Goal: Task Accomplishment & Management: Manage account settings

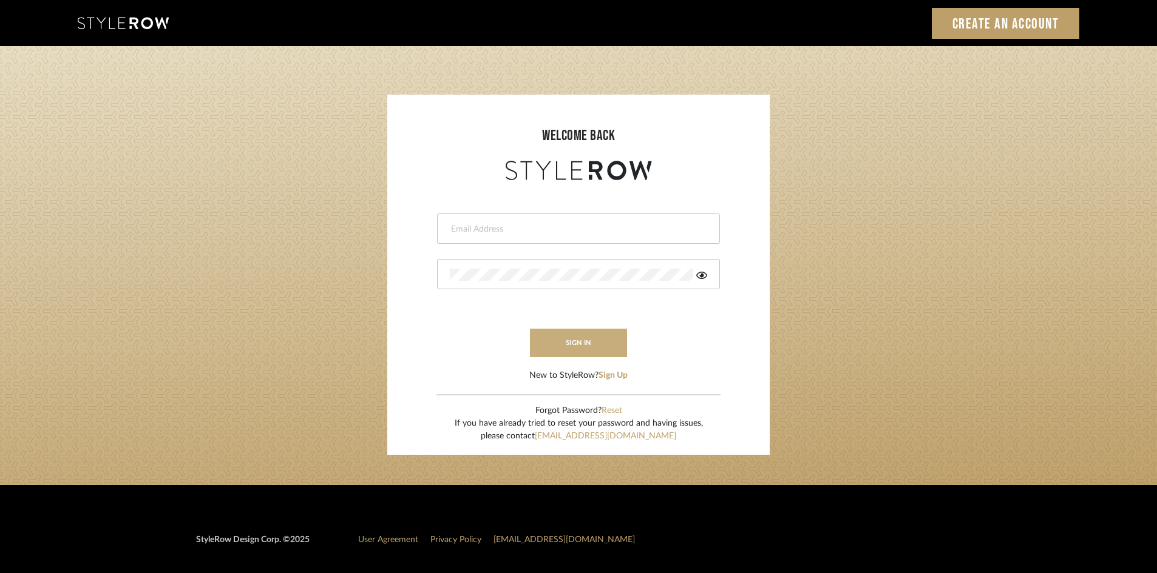
type input "lewisrosedesign@gmail.com"
click at [578, 339] on button "sign in" at bounding box center [578, 343] width 97 height 29
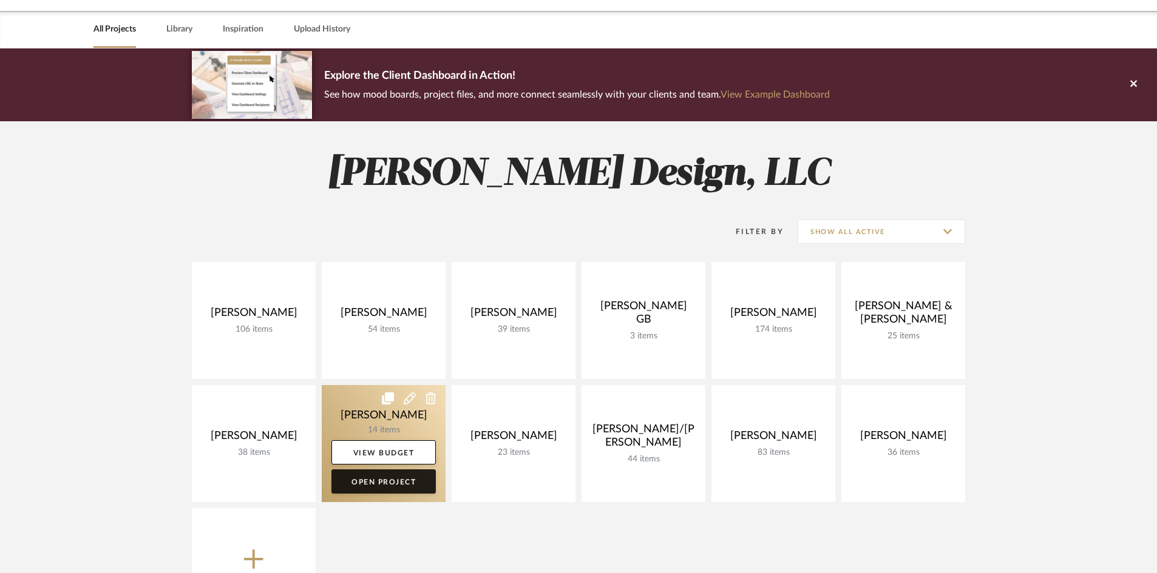
scroll to position [61, 0]
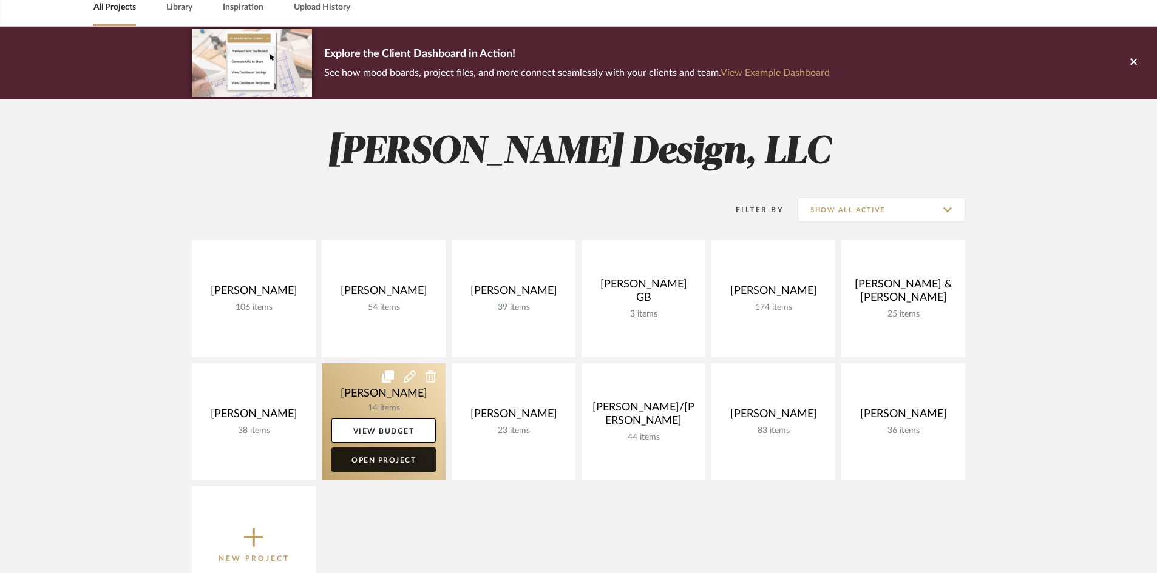
click at [393, 463] on link "Open Project" at bounding box center [383, 460] width 104 height 24
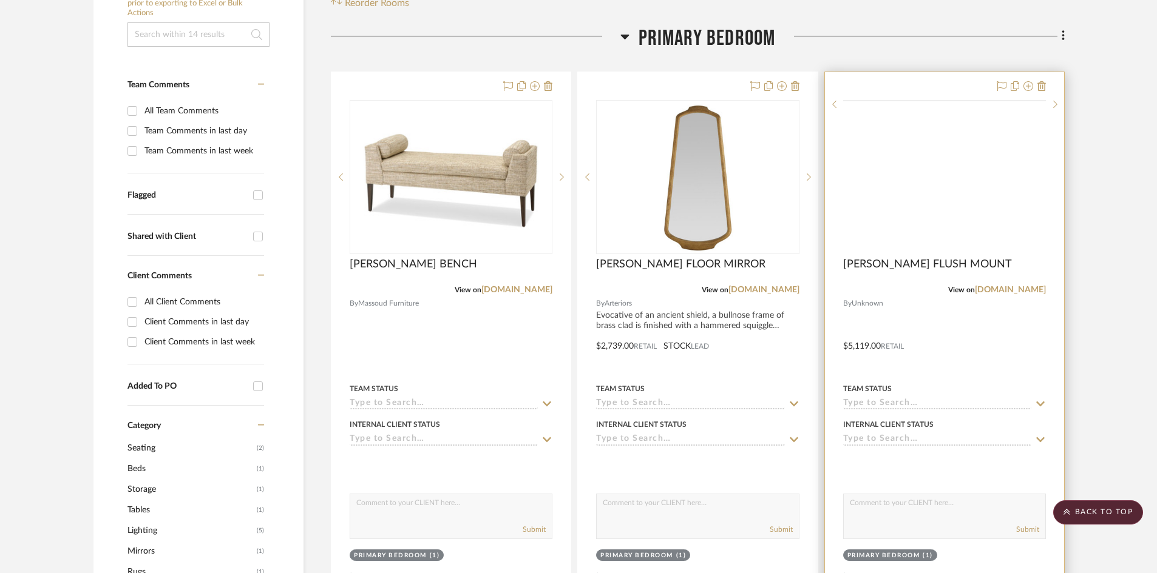
scroll to position [243, 0]
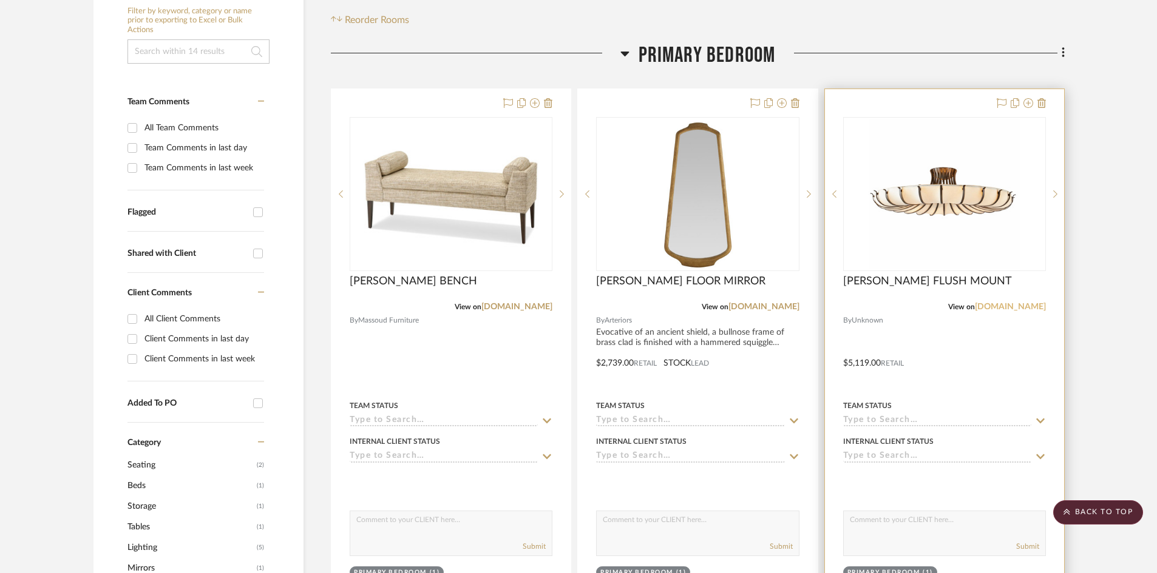
click at [996, 308] on link "[DOMAIN_NAME]" at bounding box center [1010, 307] width 71 height 8
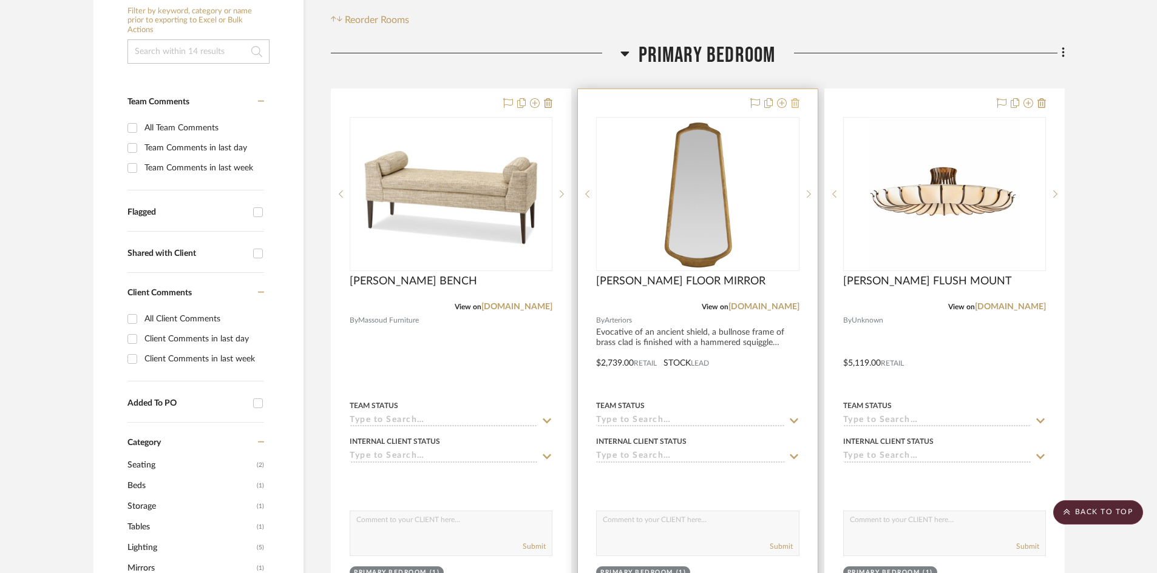
click at [796, 103] on icon at bounding box center [795, 103] width 8 height 10
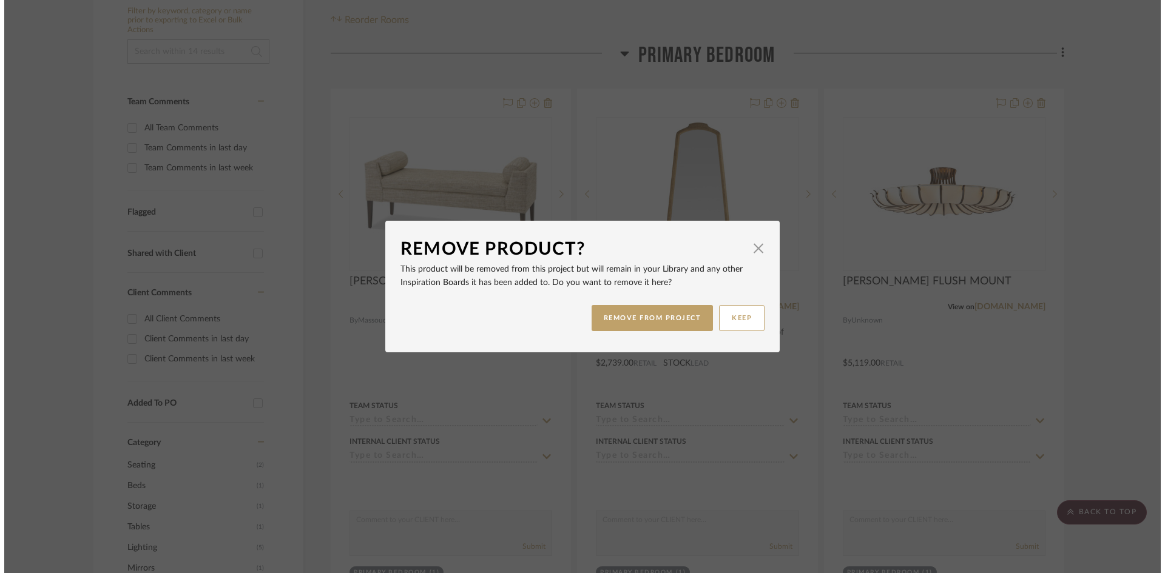
scroll to position [0, 0]
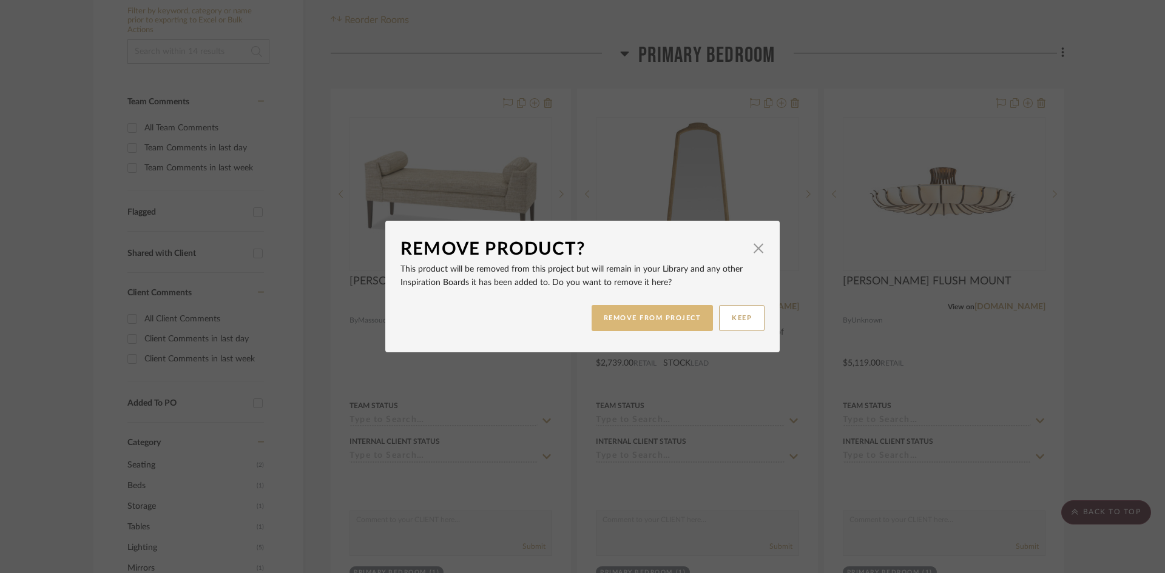
click at [660, 319] on button "REMOVE FROM PROJECT" at bounding box center [653, 318] width 122 height 26
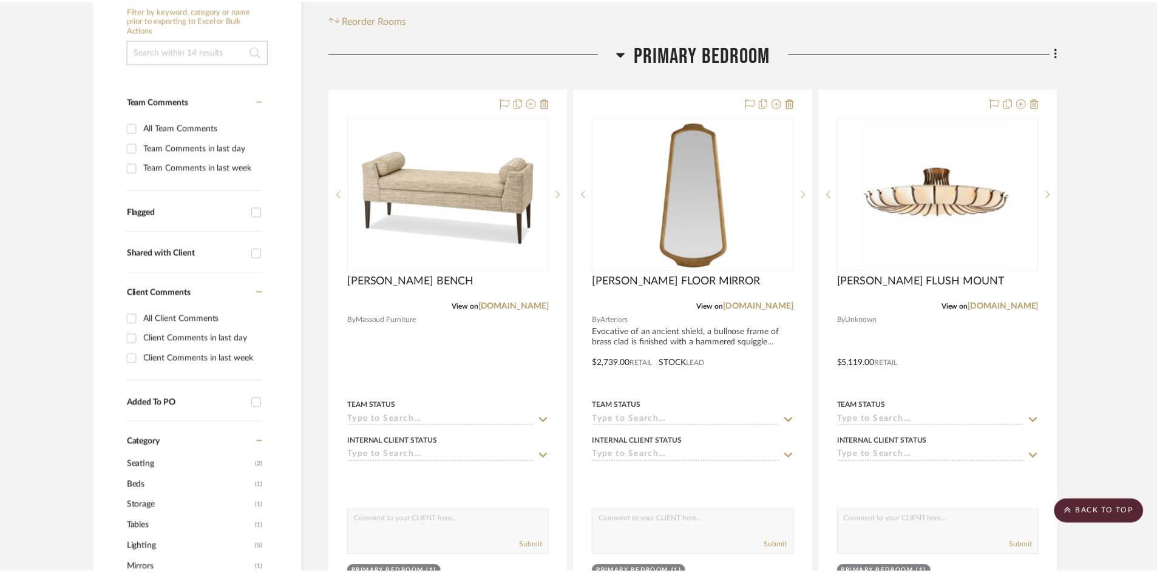
scroll to position [243, 0]
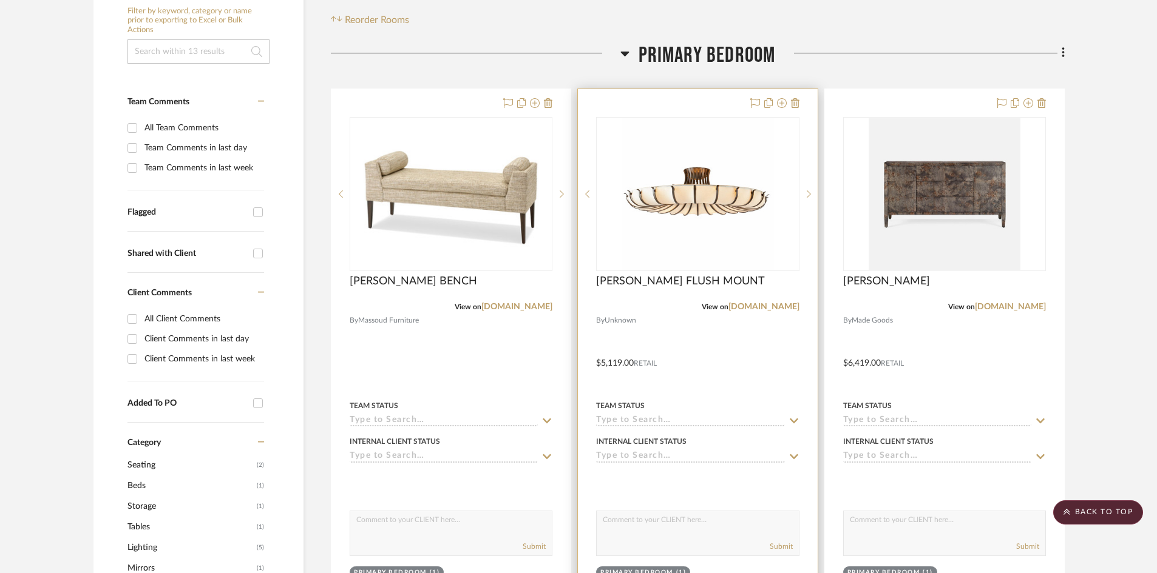
click at [713, 384] on div at bounding box center [697, 354] width 239 height 531
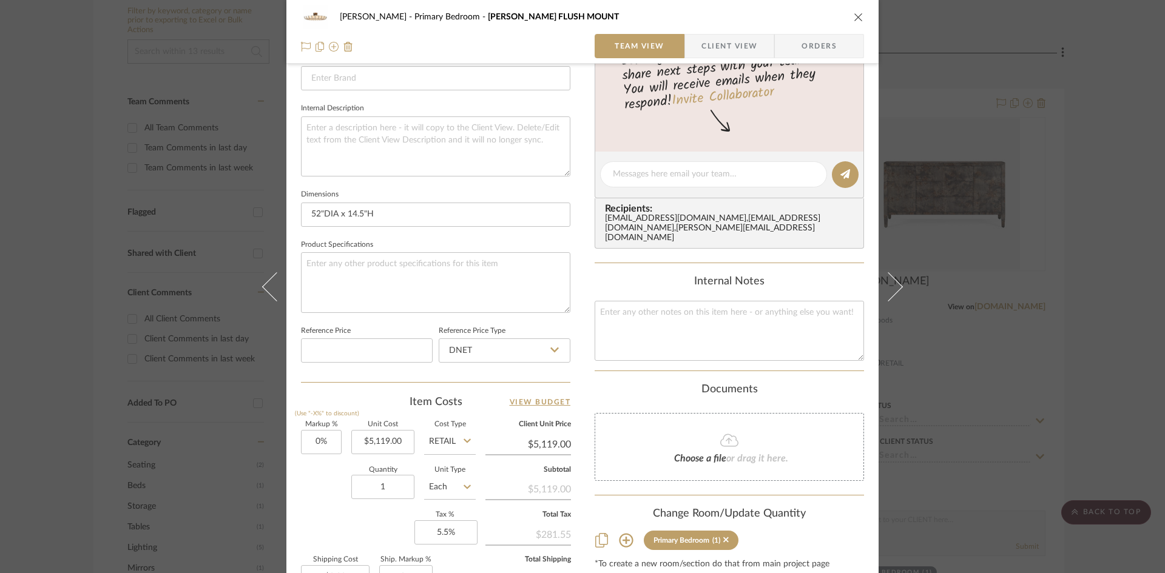
scroll to position [425, 0]
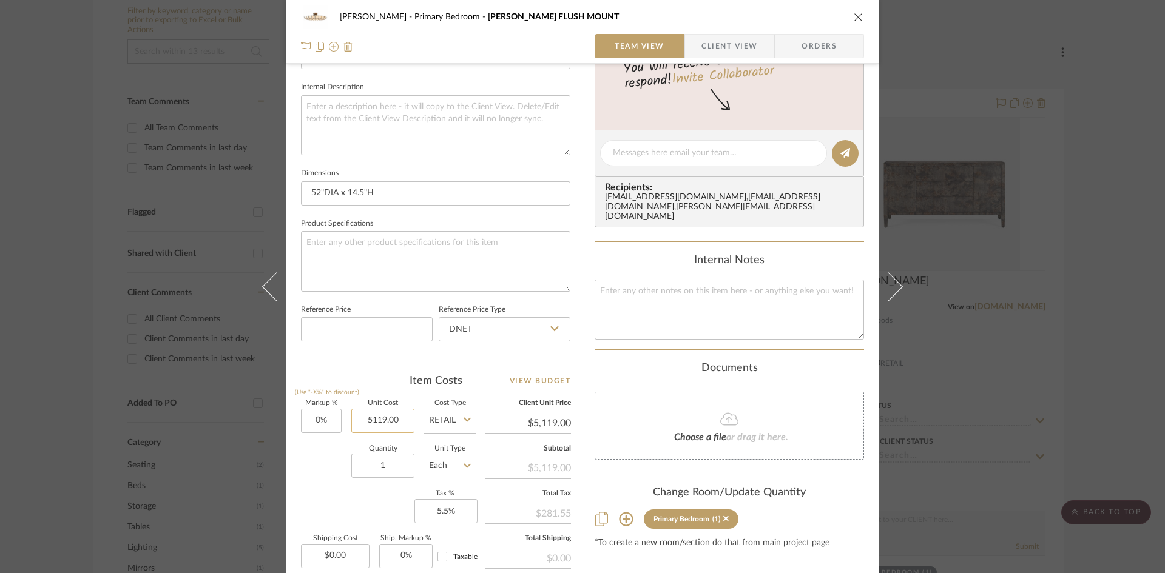
click at [400, 420] on input "5119.00" at bounding box center [382, 421] width 63 height 24
type input "$4,839.00"
click at [316, 476] on div "Quantity 1 Unit Type Each" at bounding box center [388, 467] width 175 height 43
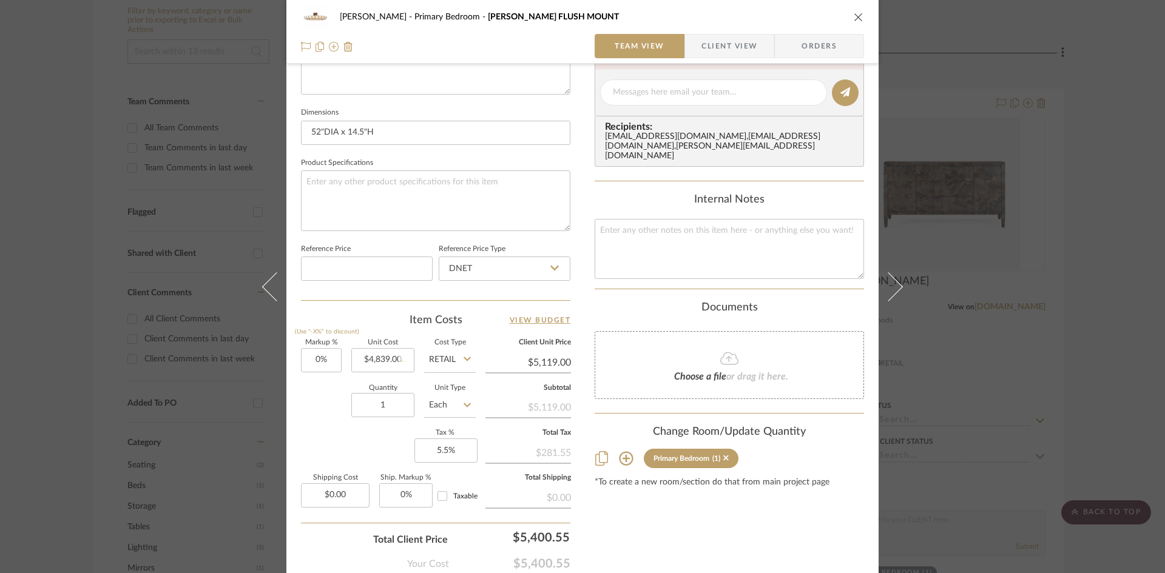
type input "$4,839.00"
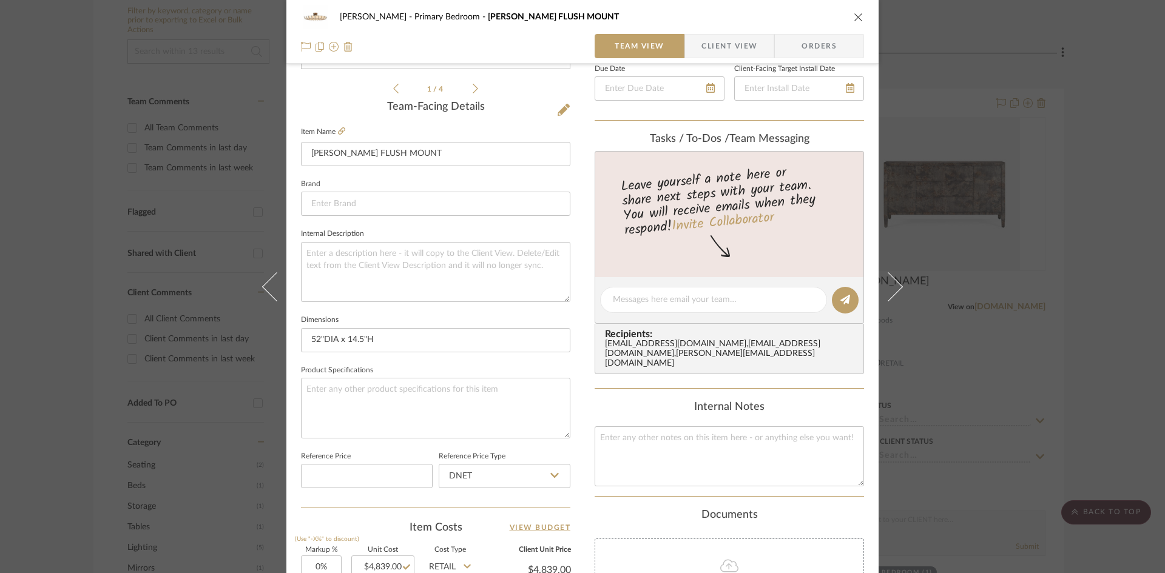
scroll to position [132, 0]
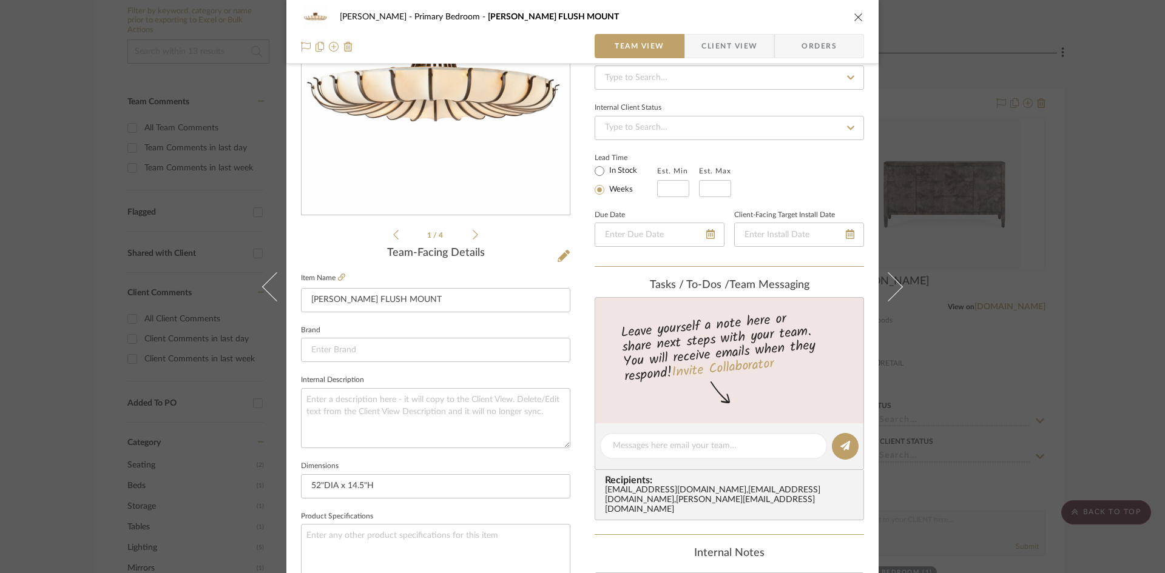
click at [854, 16] on icon "close" at bounding box center [859, 17] width 10 height 10
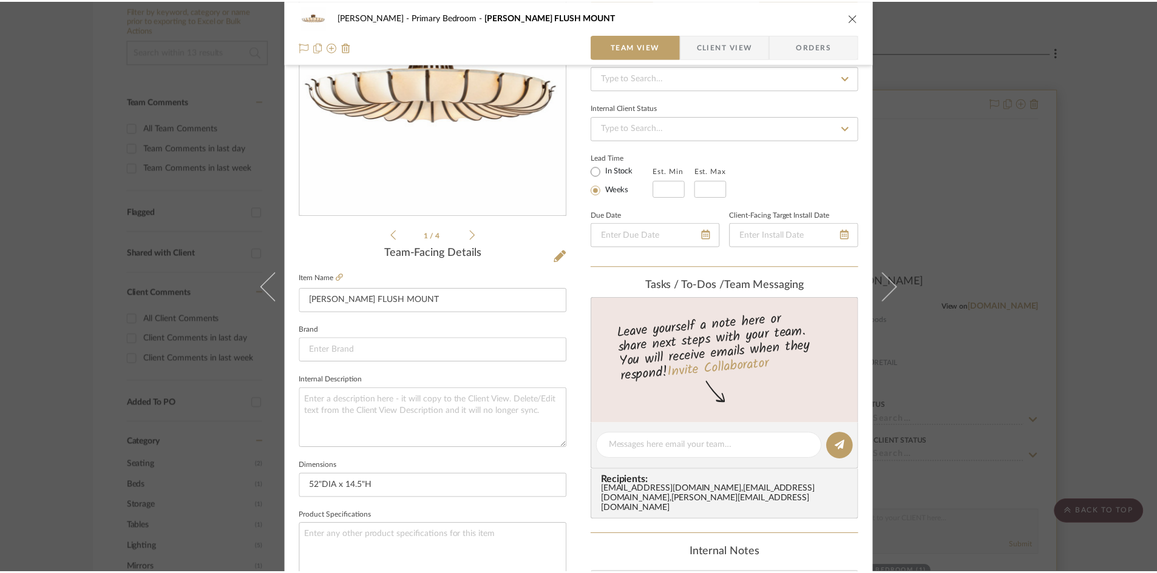
scroll to position [243, 0]
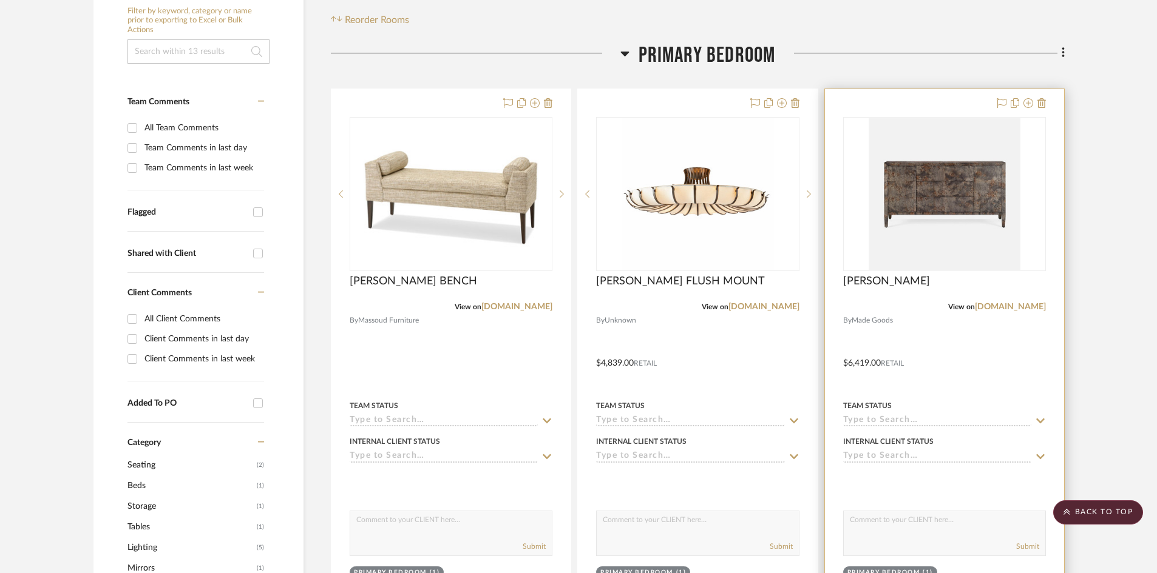
click at [947, 335] on div at bounding box center [944, 354] width 239 height 531
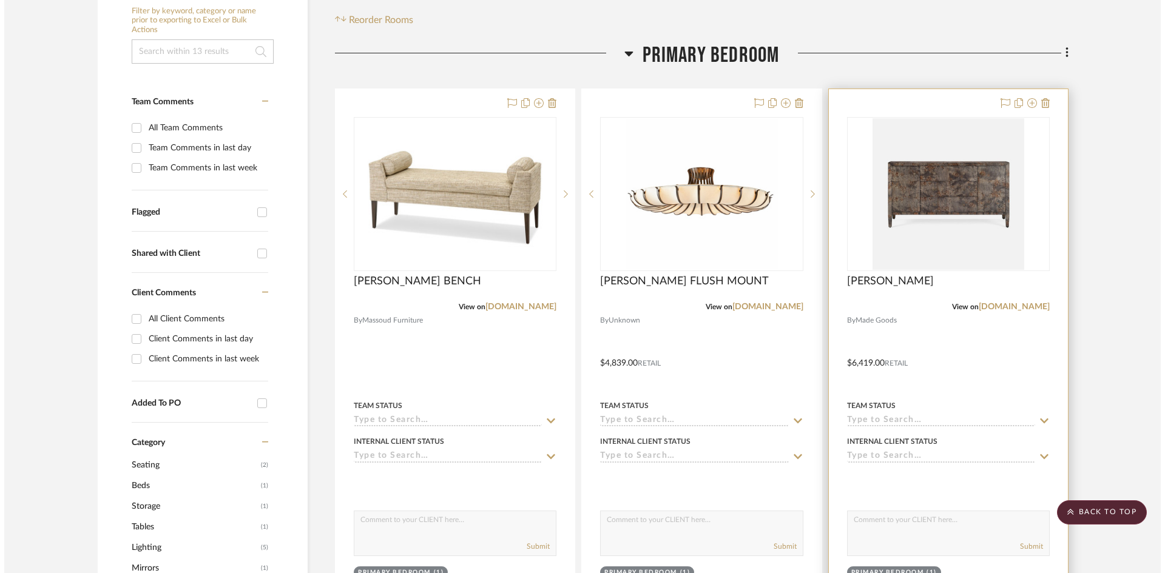
scroll to position [0, 0]
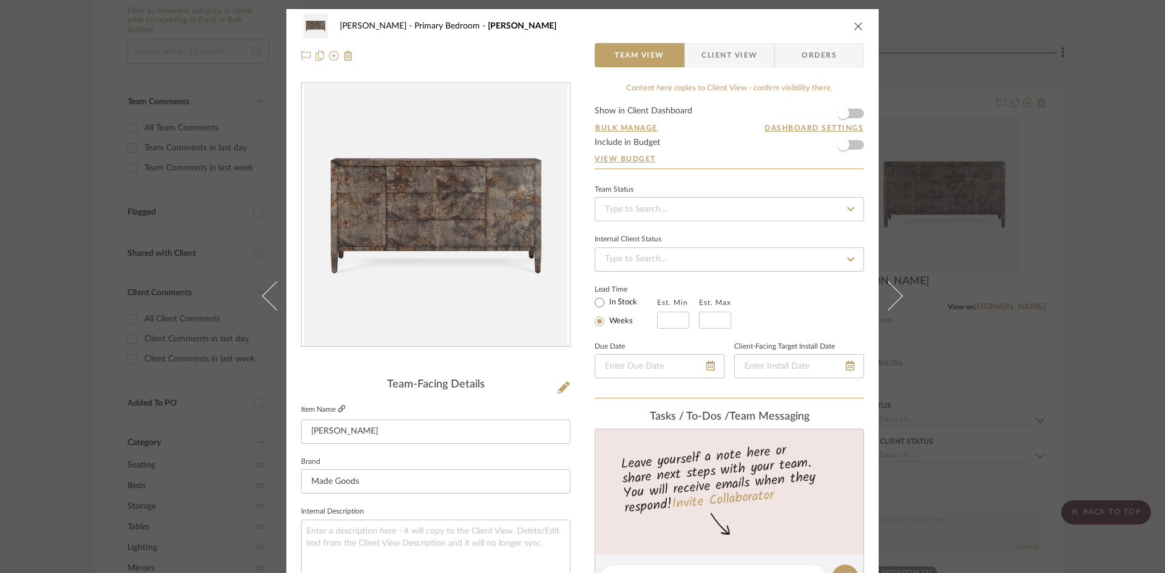
click at [338, 408] on icon at bounding box center [341, 408] width 7 height 7
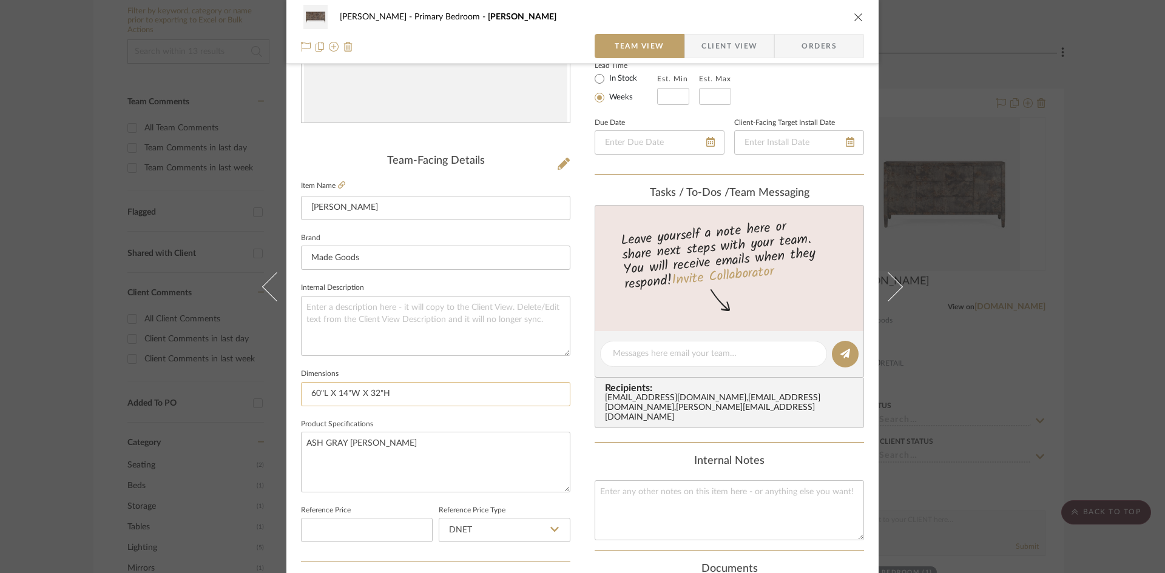
scroll to position [243, 0]
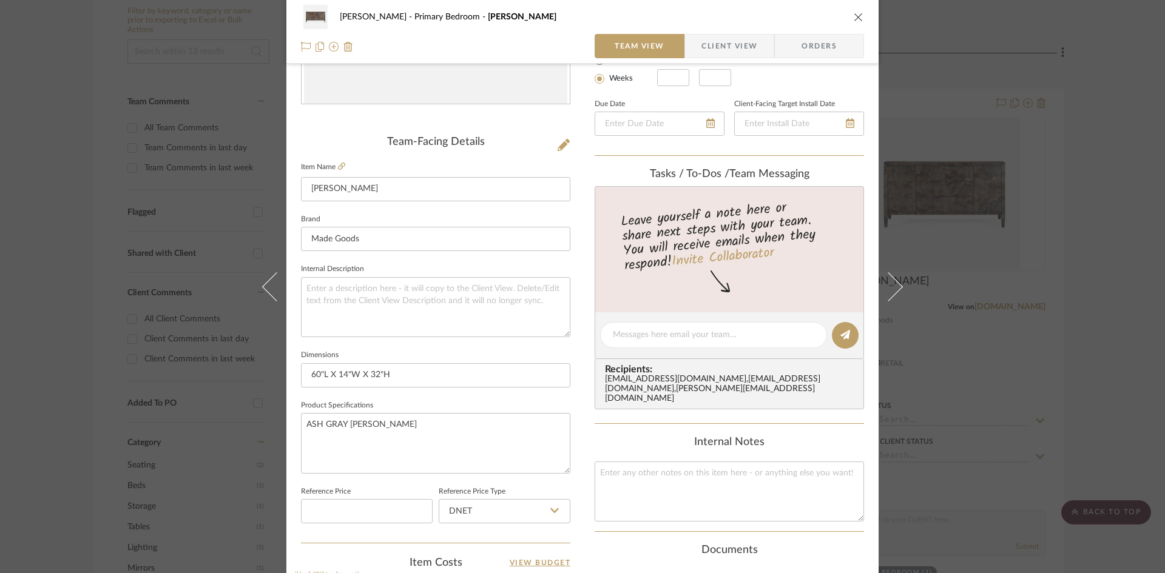
click at [856, 16] on icon "close" at bounding box center [859, 17] width 10 height 10
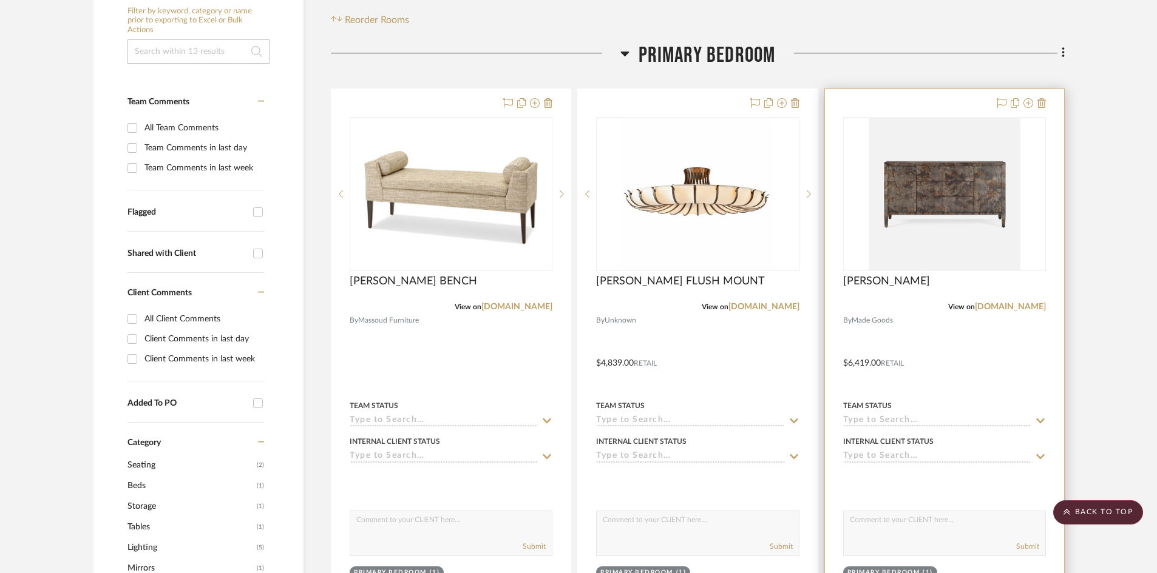
click at [984, 375] on div at bounding box center [944, 354] width 239 height 531
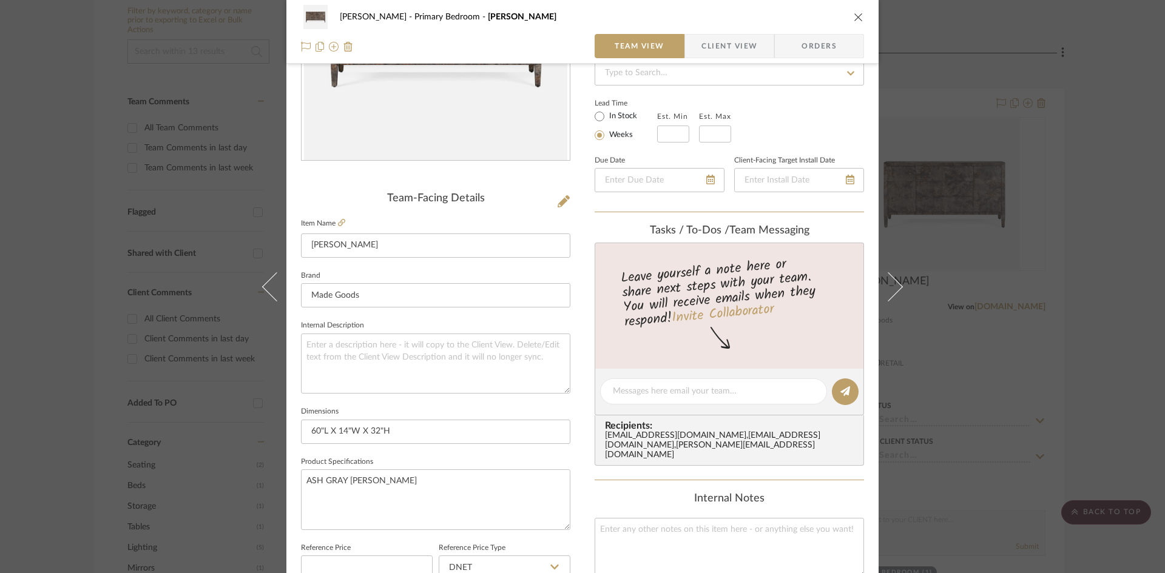
scroll to position [364, 0]
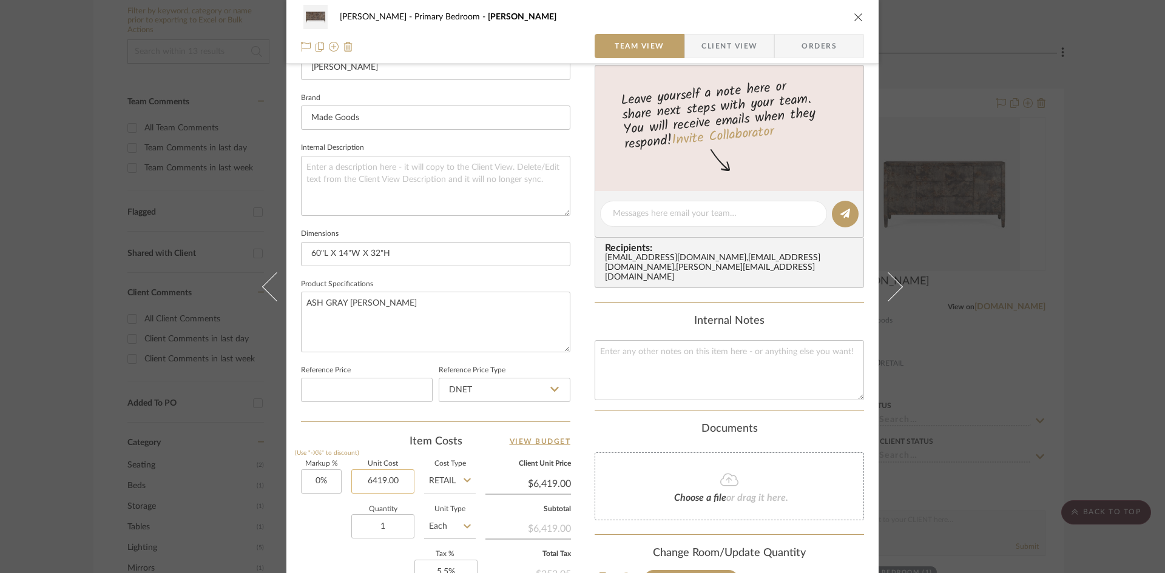
click at [386, 482] on input "6419.00" at bounding box center [382, 482] width 63 height 24
type input "$6,689.00"
click at [301, 533] on div "Quantity 1 Unit Type Each" at bounding box center [388, 528] width 175 height 43
type input "$6,689.00"
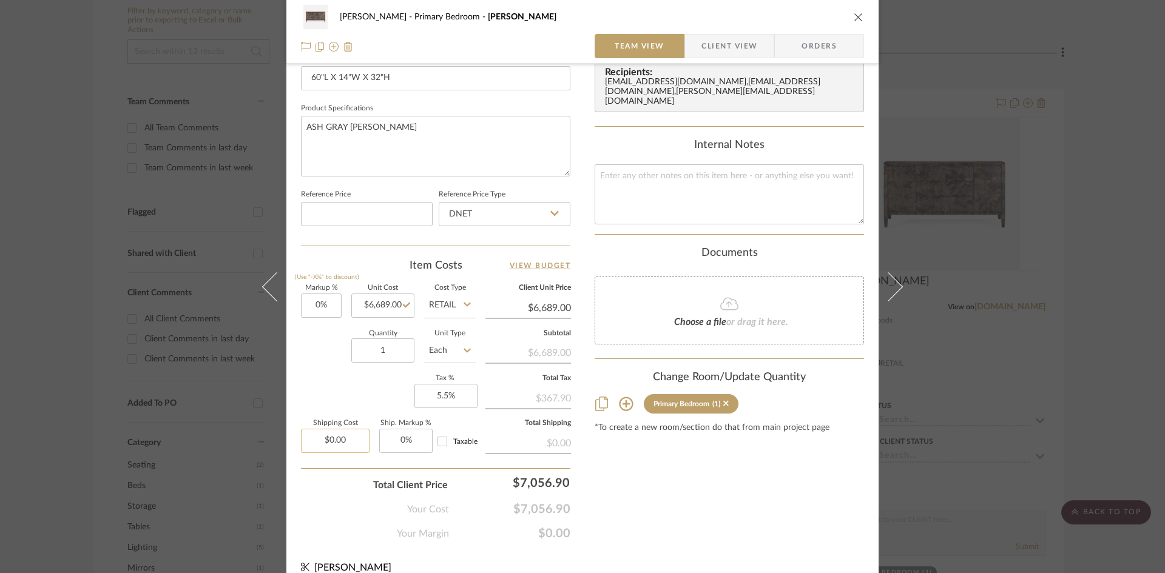
scroll to position [556, 0]
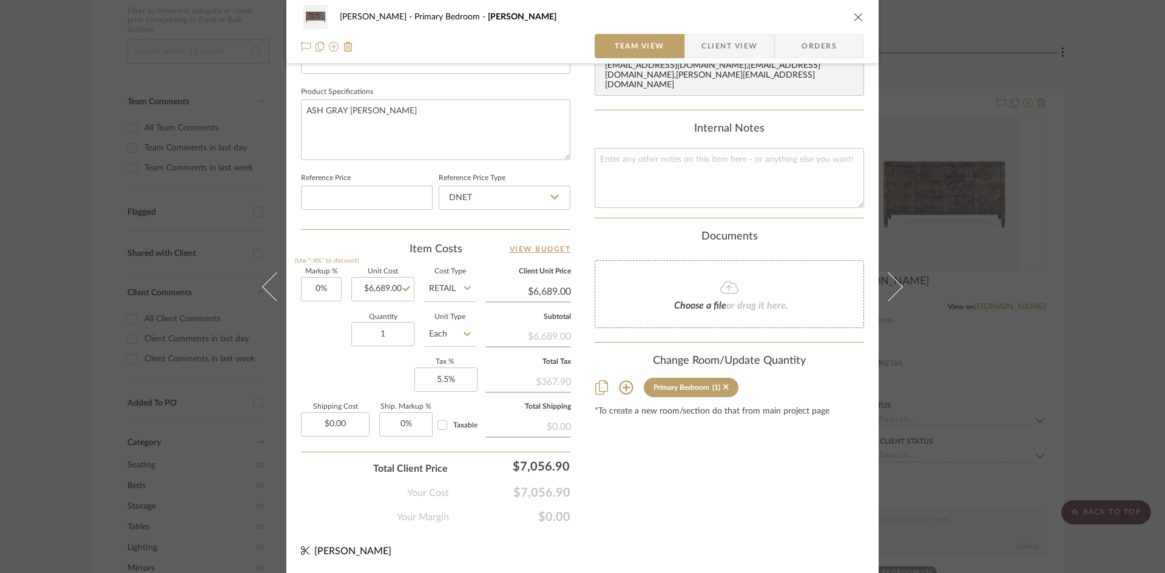
click at [717, 501] on div "Content here copies to Client View - confirm visibility there. Show in Client D…" at bounding box center [729, 25] width 269 height 999
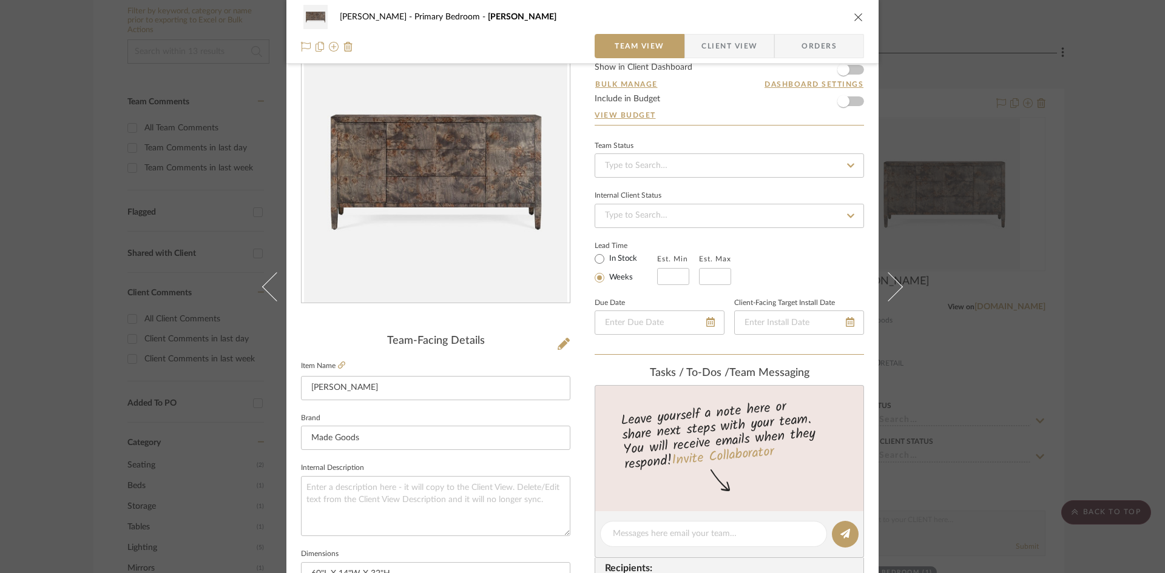
scroll to position [0, 0]
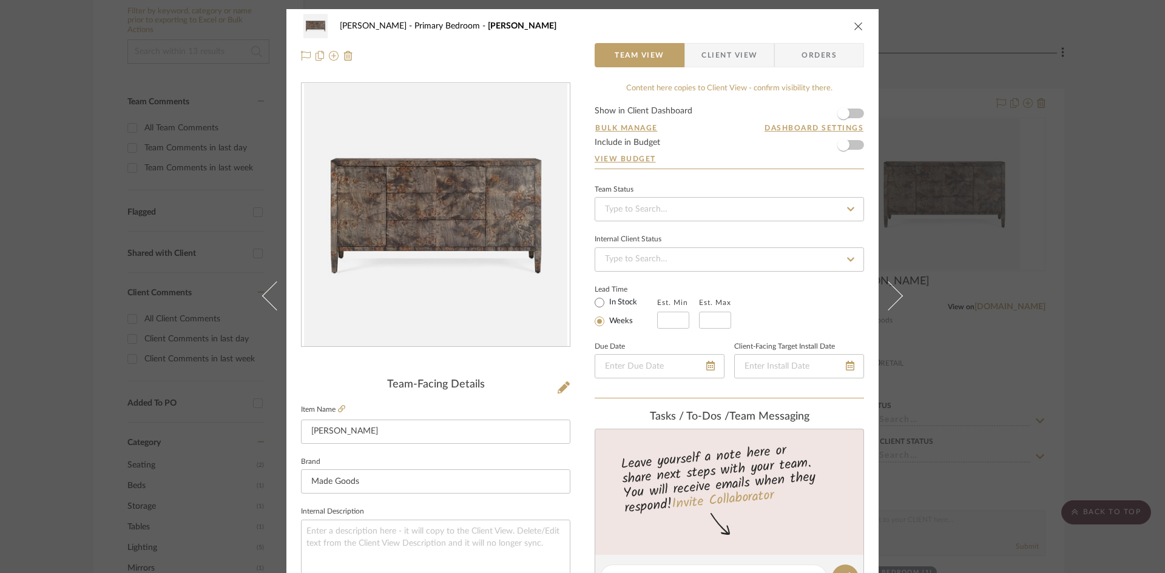
click at [855, 25] on icon "close" at bounding box center [859, 26] width 10 height 10
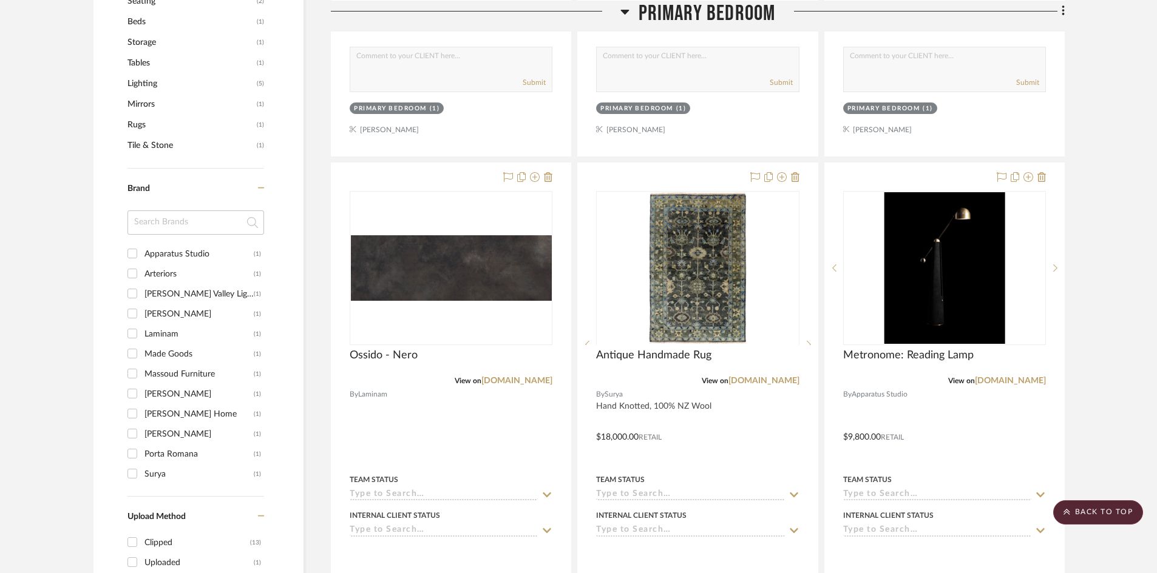
scroll to position [728, 0]
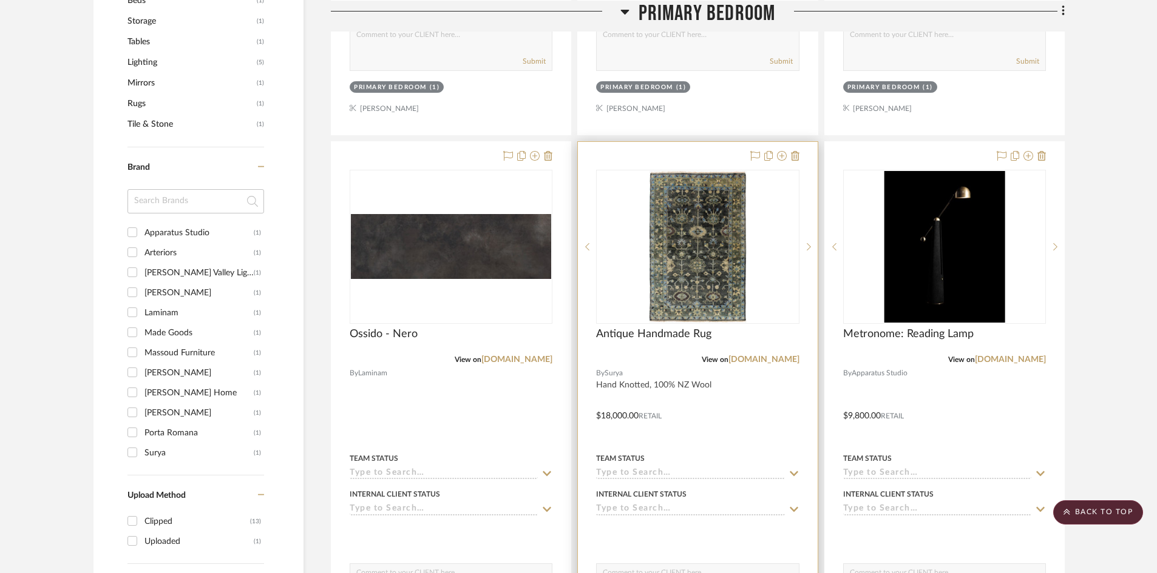
click at [706, 420] on div at bounding box center [697, 407] width 239 height 531
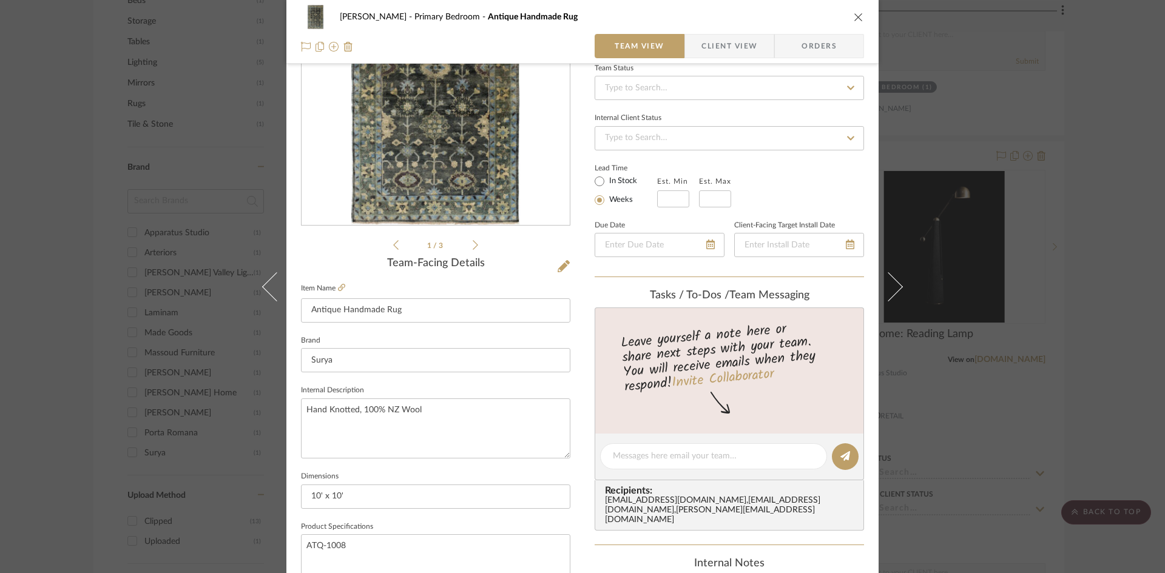
scroll to position [0, 0]
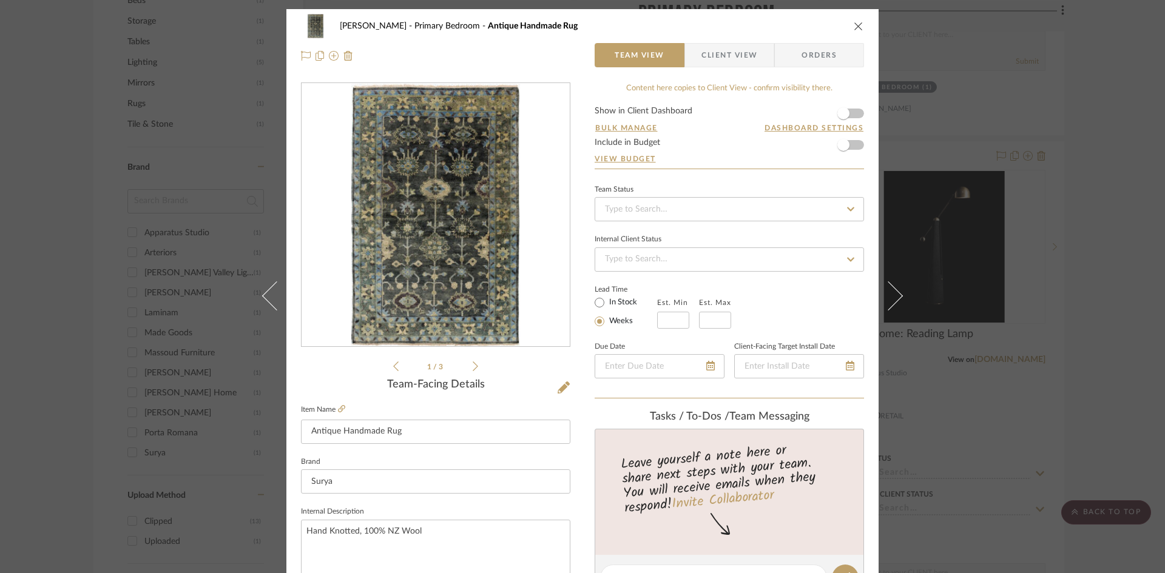
click at [854, 24] on icon "close" at bounding box center [859, 26] width 10 height 10
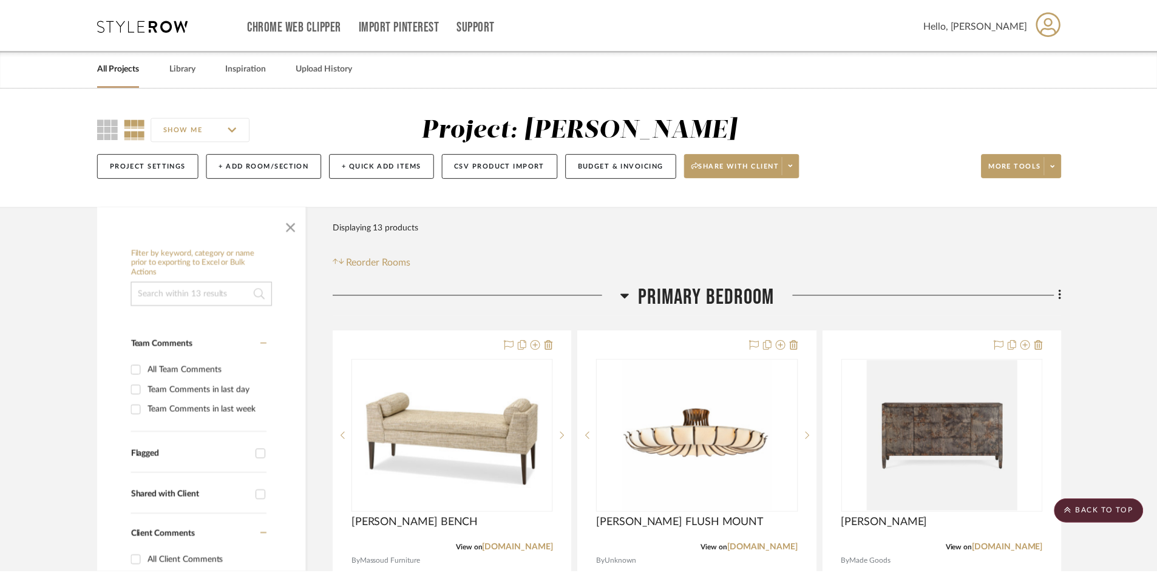
scroll to position [728, 0]
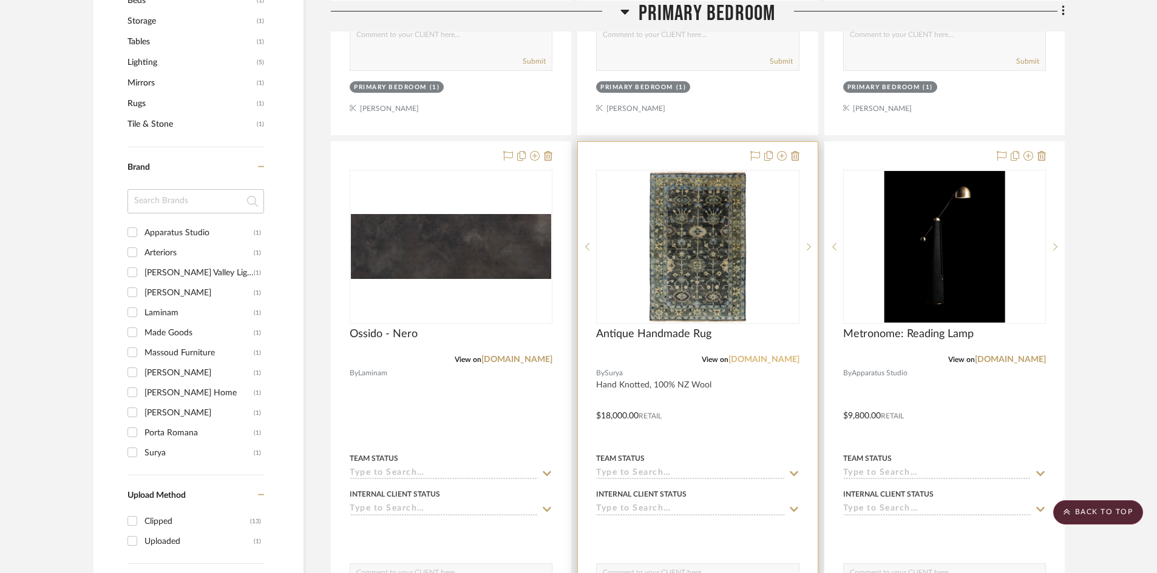
click at [771, 362] on link "[DOMAIN_NAME]" at bounding box center [763, 360] width 71 height 8
click at [695, 396] on div at bounding box center [697, 407] width 239 height 531
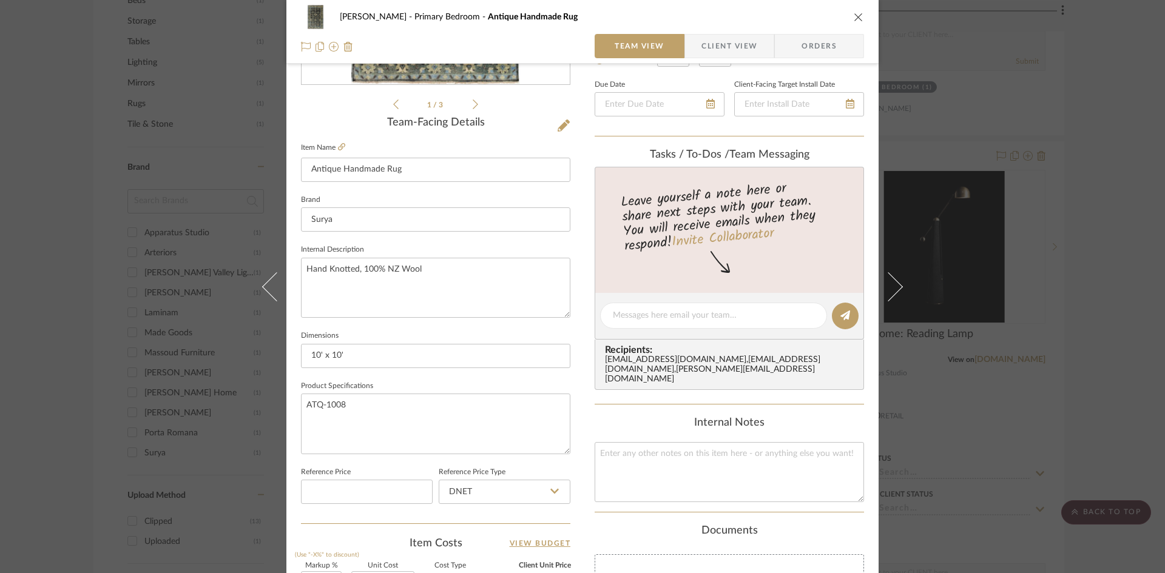
scroll to position [364, 0]
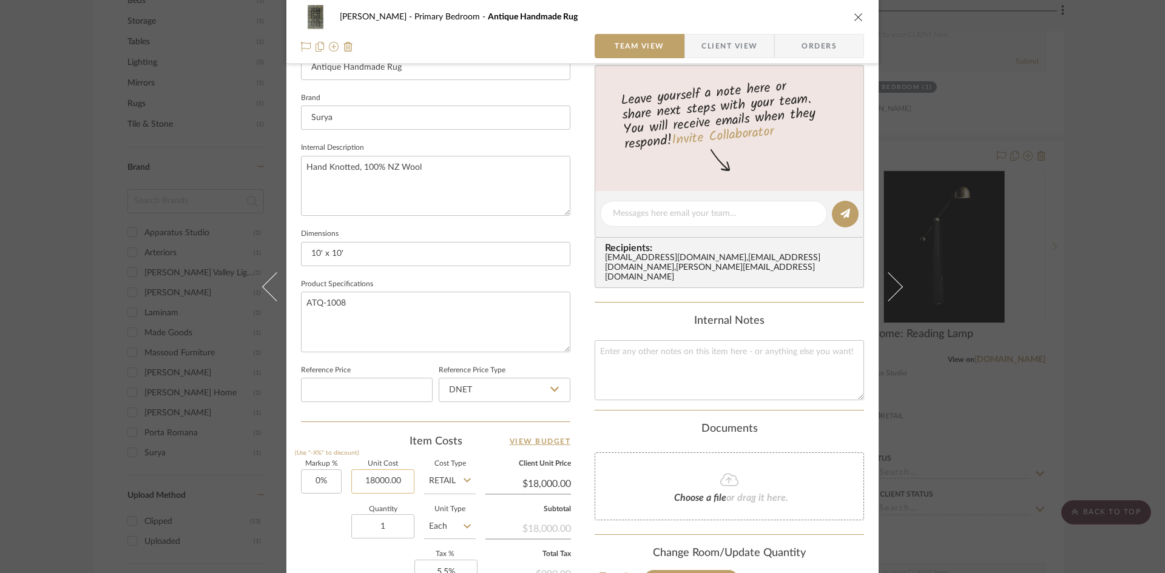
click at [387, 480] on input "18000.00" at bounding box center [382, 482] width 63 height 24
type input "$19,300.00"
click at [331, 518] on div "Quantity 1 Unit Type Each" at bounding box center [388, 528] width 175 height 43
type input "$19,300.00"
click at [306, 248] on input "10' x 10'" at bounding box center [435, 254] width 269 height 24
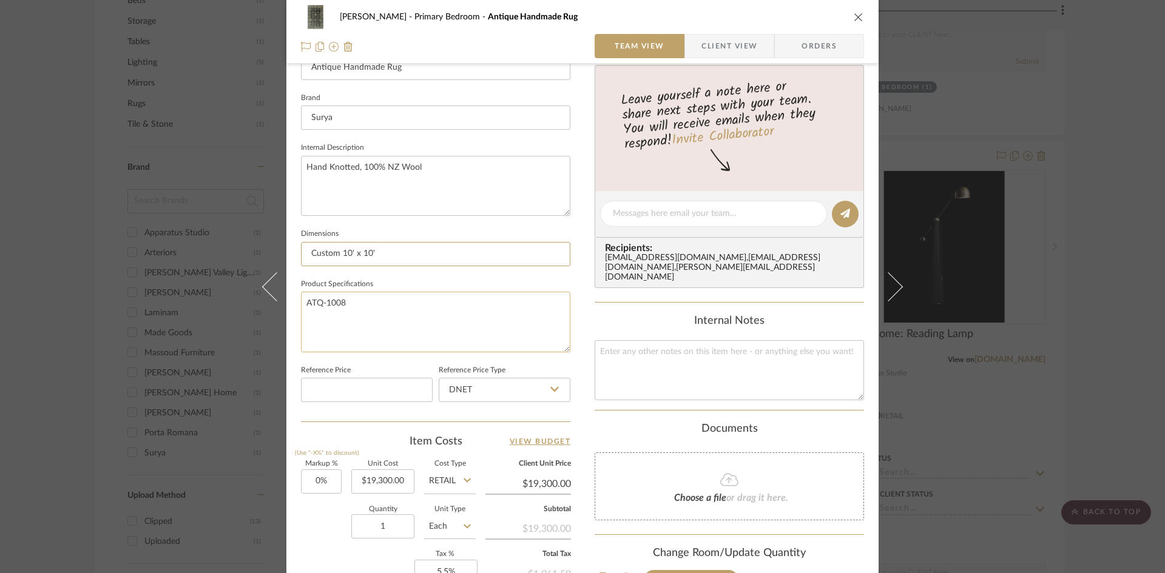
type input "Custom 10' x 10'"
click at [445, 313] on textarea "ATQ-1008" at bounding box center [435, 322] width 269 height 60
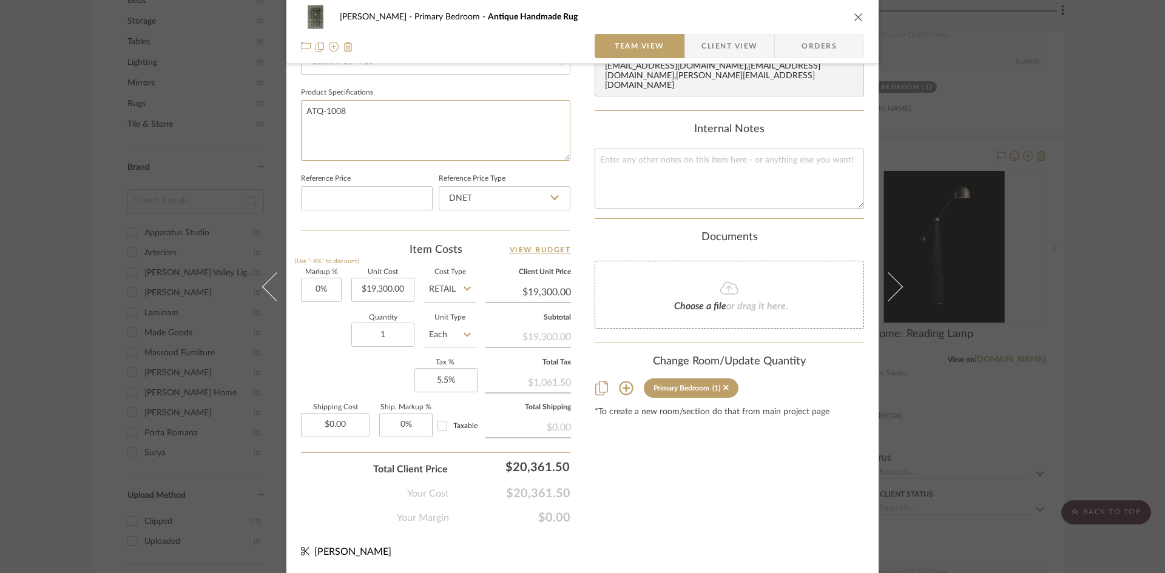
scroll to position [556, 0]
click at [779, 463] on div "Content here copies to Client View - confirm visibility there. Show in Client D…" at bounding box center [729, 25] width 269 height 999
click at [857, 18] on icon "close" at bounding box center [859, 17] width 10 height 10
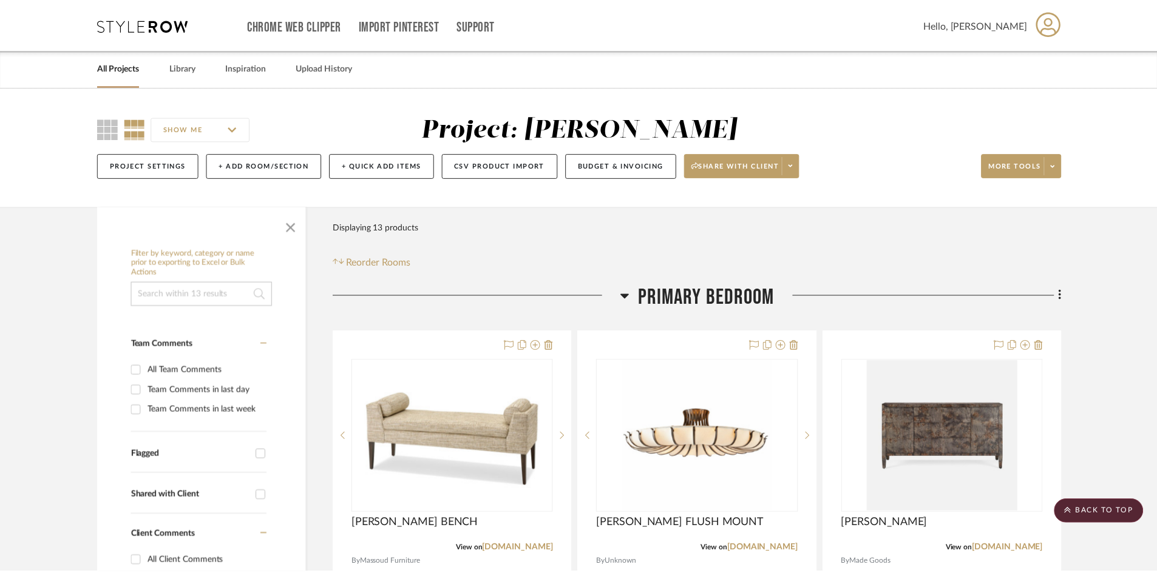
scroll to position [728, 0]
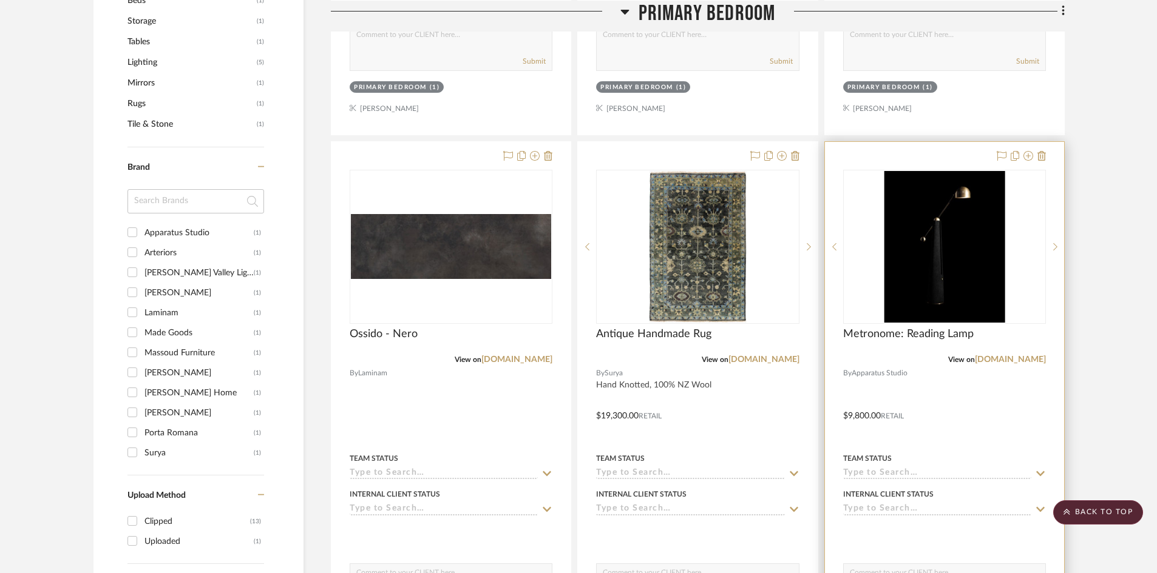
click at [986, 394] on div at bounding box center [944, 407] width 239 height 531
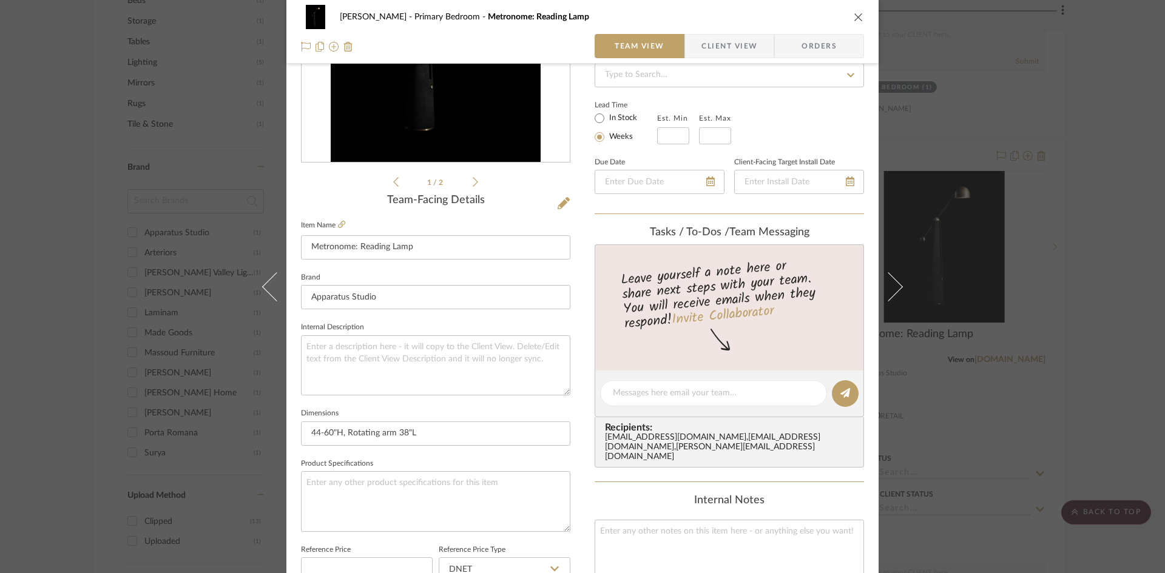
scroll to position [182, 0]
click at [338, 229] on icon at bounding box center [341, 226] width 7 height 7
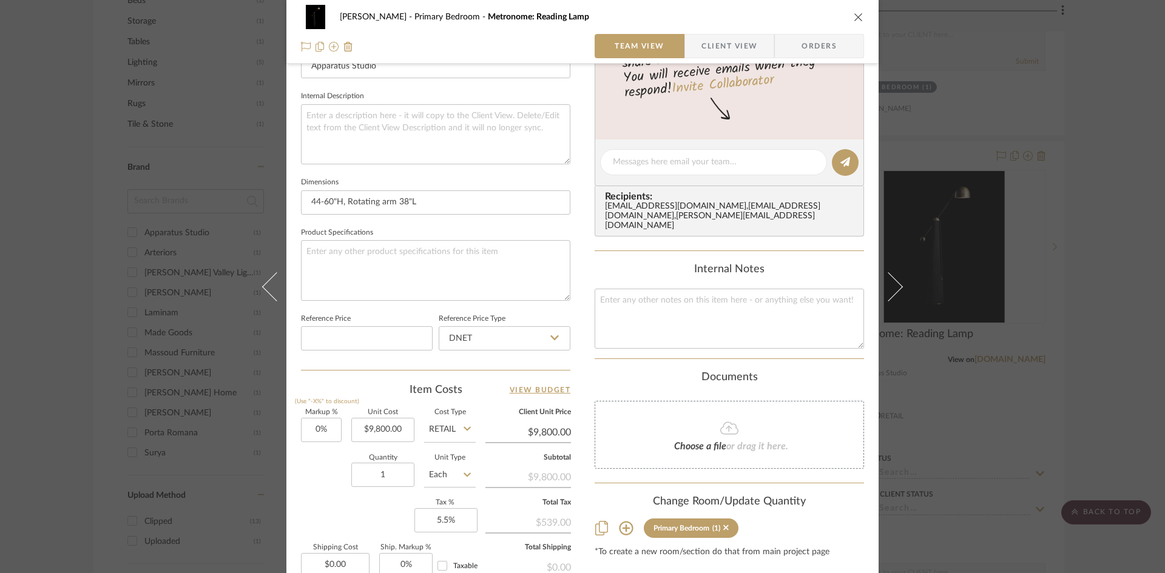
scroll to position [546, 0]
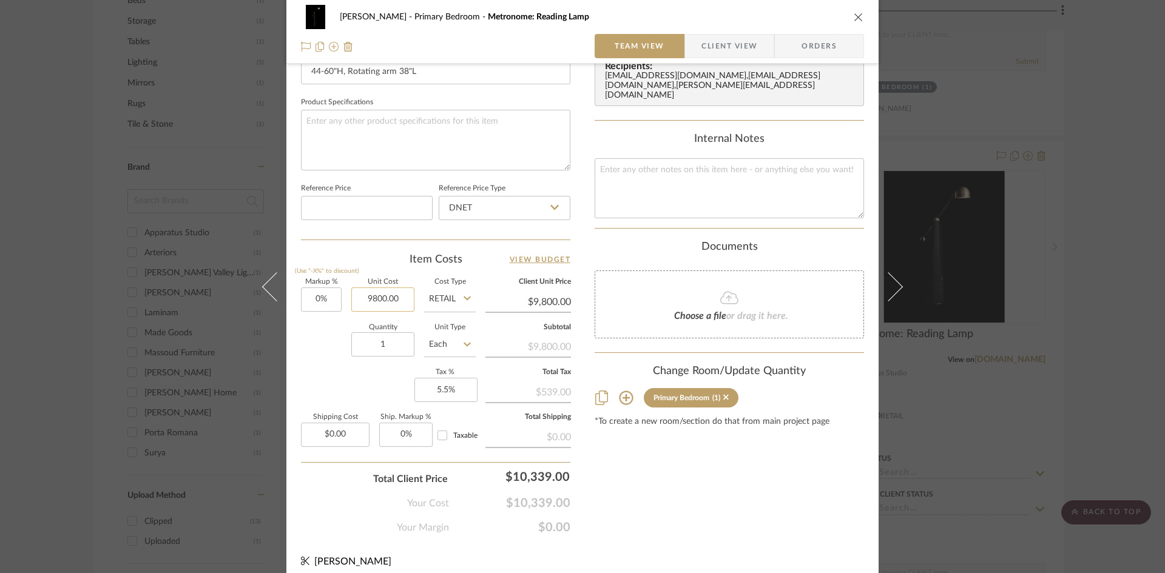
click at [382, 296] on input "9800.00" at bounding box center [382, 300] width 63 height 24
type input "$11,298.00"
click at [313, 351] on div "Quantity 1 Unit Type Each" at bounding box center [388, 346] width 175 height 43
type input "$11,298.00"
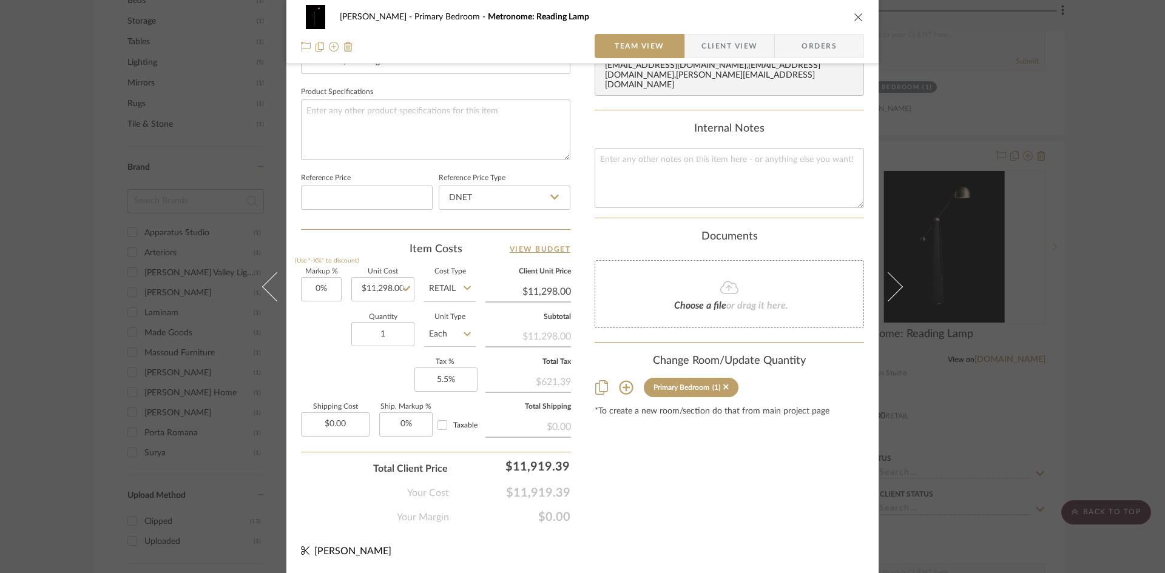
click at [758, 479] on div "Content here copies to Client View - confirm visibility there. Show in Client D…" at bounding box center [729, 25] width 269 height 999
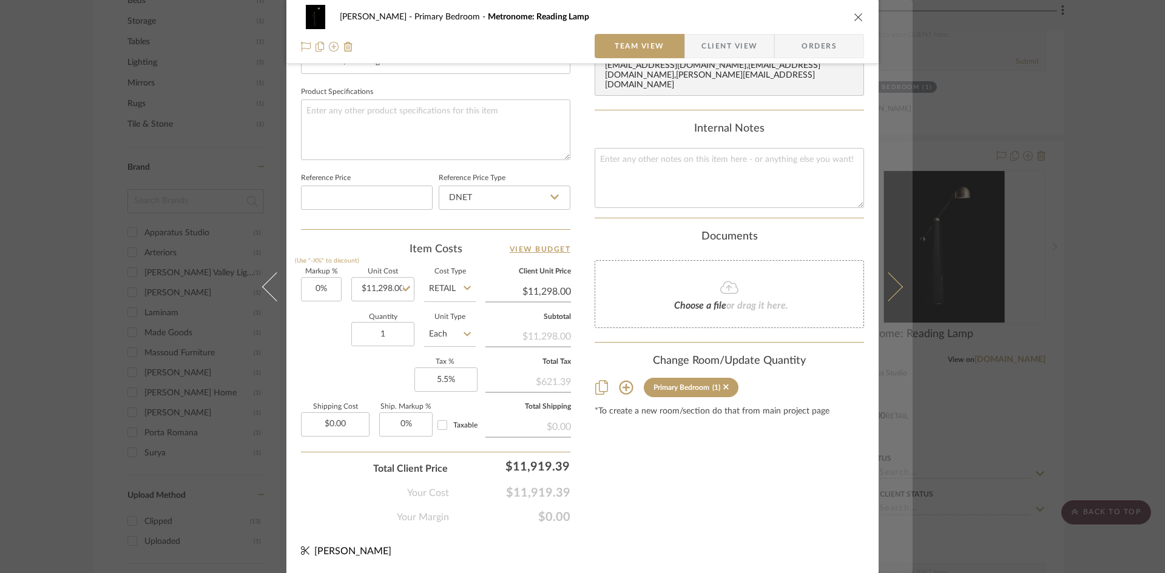
scroll to position [253, 0]
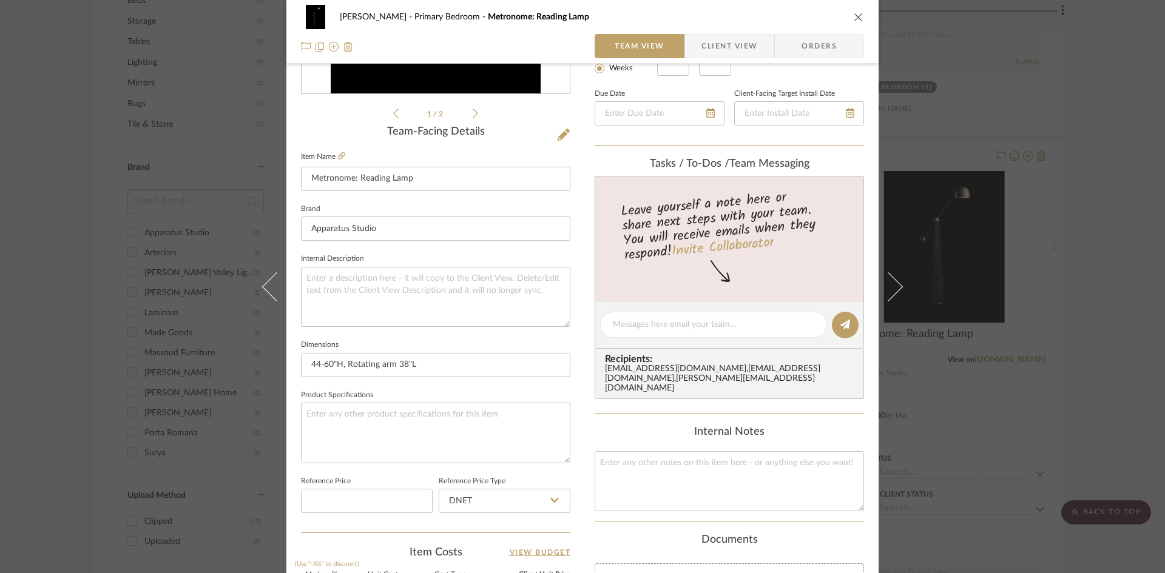
click at [862, 16] on div "[PERSON_NAME] Primary Bedroom Metronome: Reading Lamp Team View Client View Ord…" at bounding box center [582, 32] width 592 height 64
click at [856, 16] on icon "close" at bounding box center [859, 17] width 10 height 10
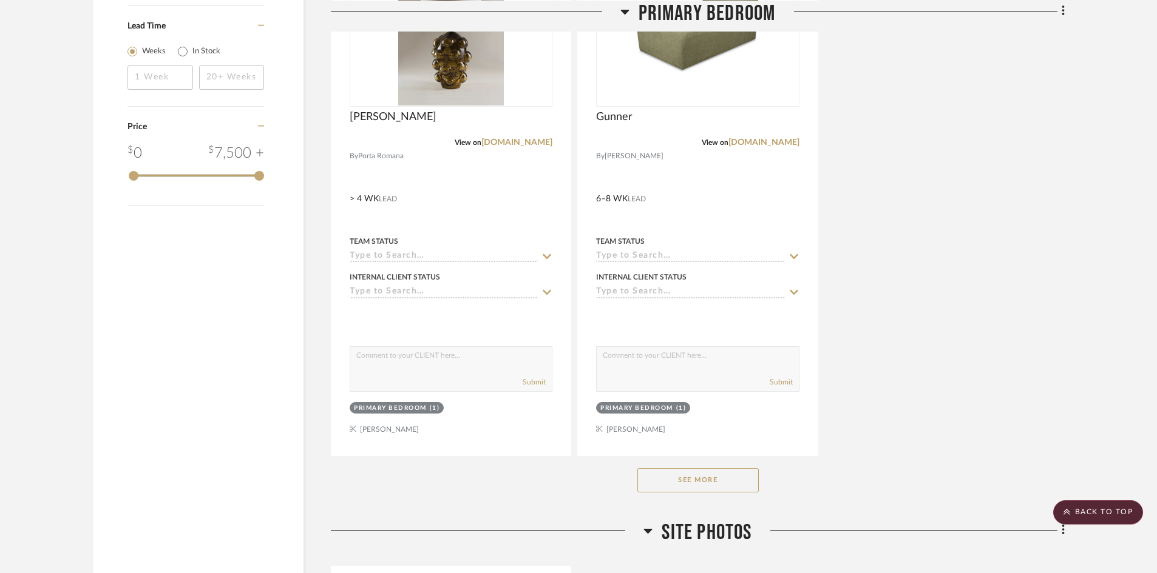
scroll to position [1639, 0]
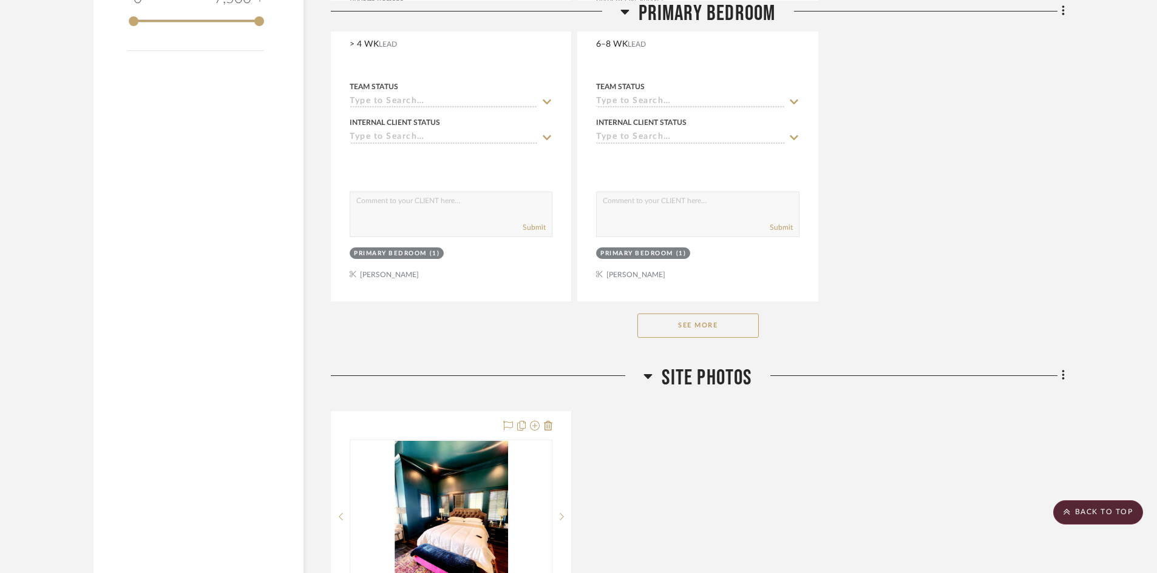
click at [714, 328] on button "See More" at bounding box center [697, 326] width 121 height 24
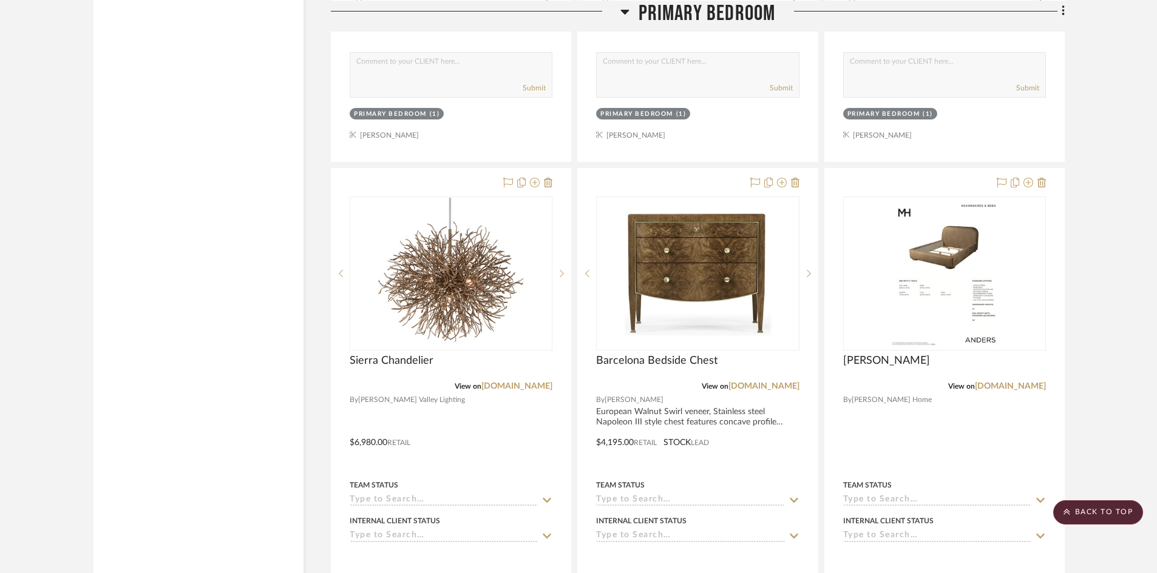
scroll to position [1821, 0]
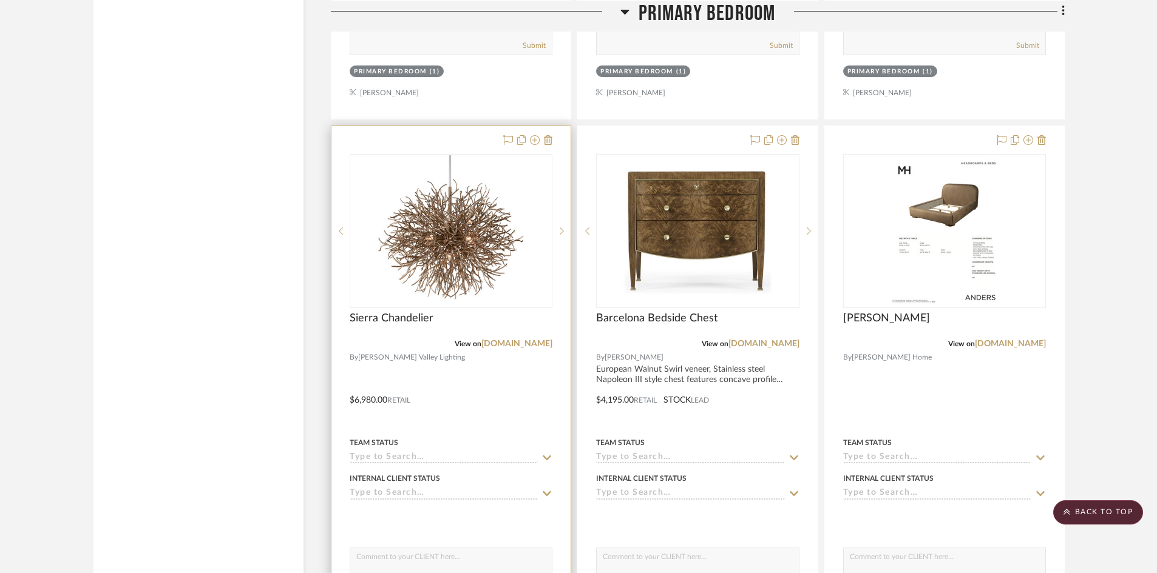
click at [462, 407] on div at bounding box center [450, 391] width 239 height 531
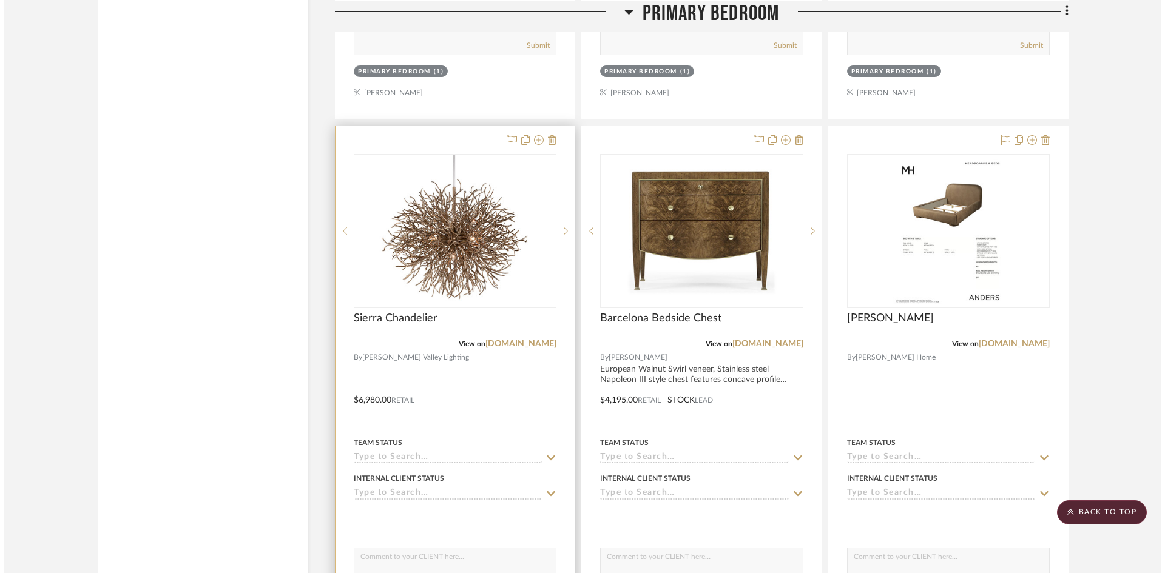
scroll to position [0, 0]
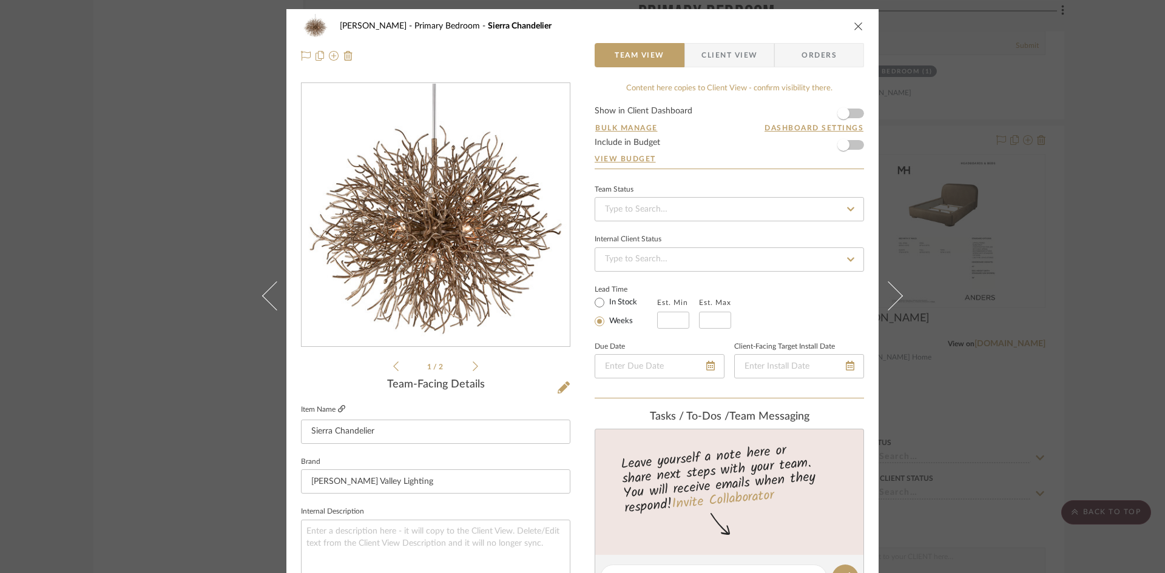
click at [339, 409] on icon at bounding box center [341, 408] width 7 height 7
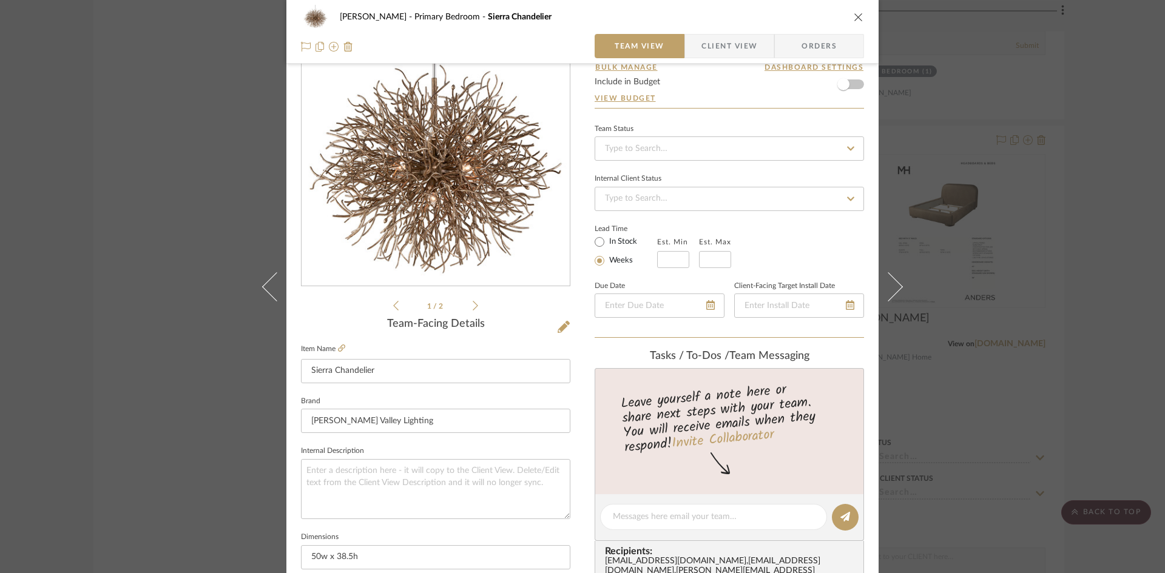
click at [856, 17] on icon "close" at bounding box center [859, 17] width 10 height 10
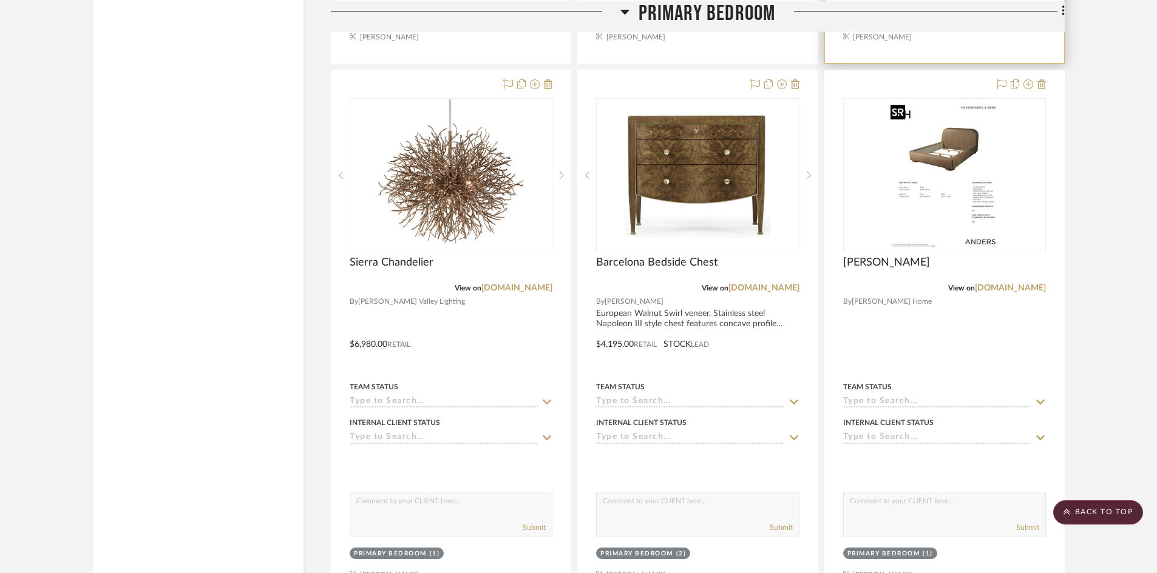
scroll to position [1821, 0]
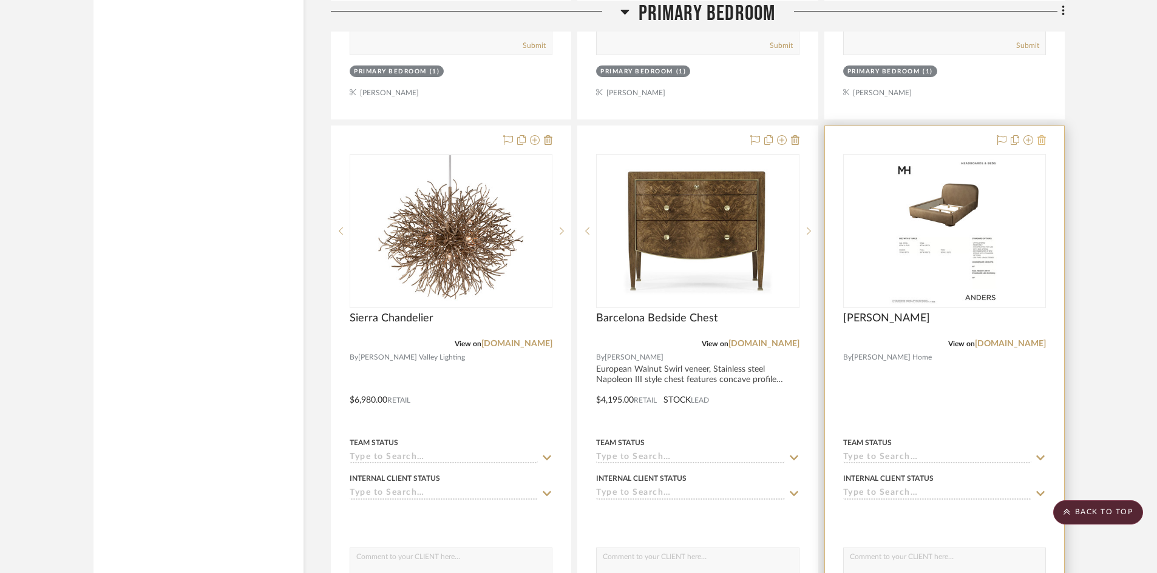
click at [1041, 140] on icon at bounding box center [1041, 140] width 8 height 10
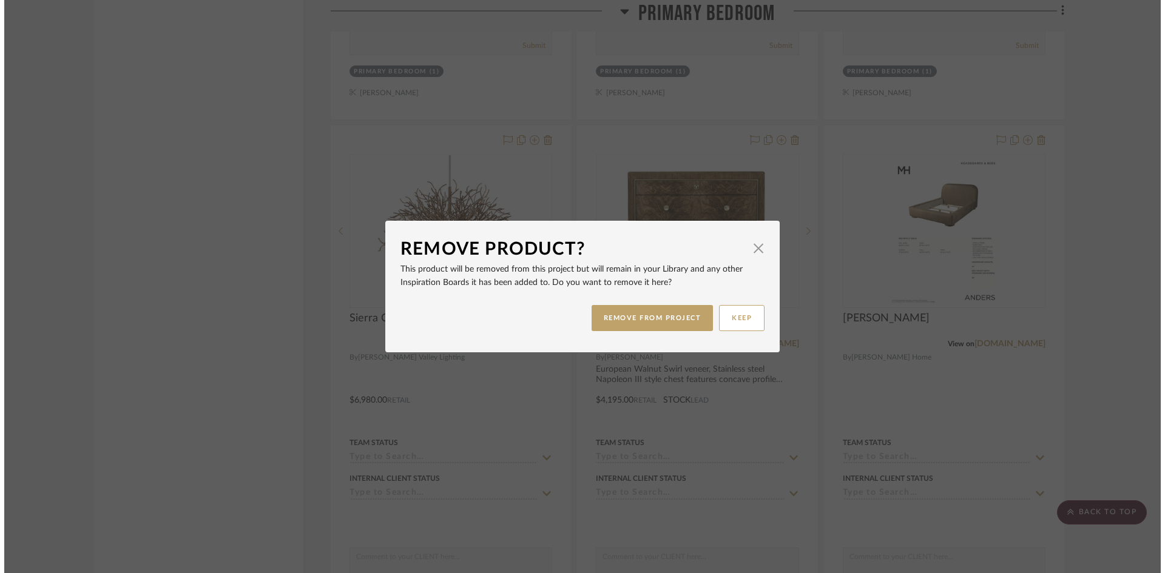
scroll to position [0, 0]
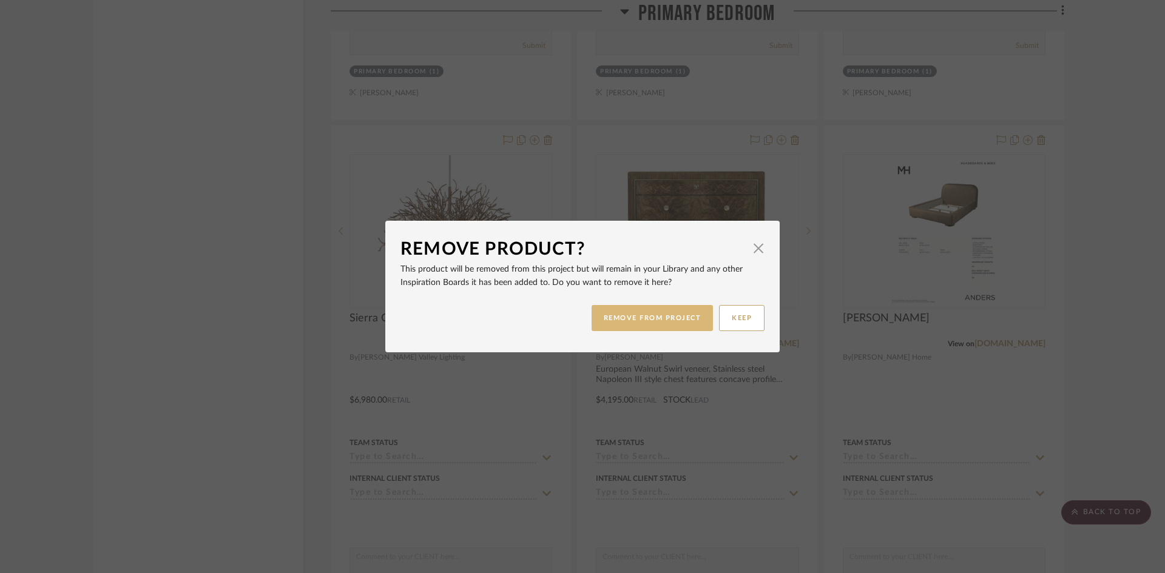
click at [678, 325] on button "REMOVE FROM PROJECT" at bounding box center [653, 318] width 122 height 26
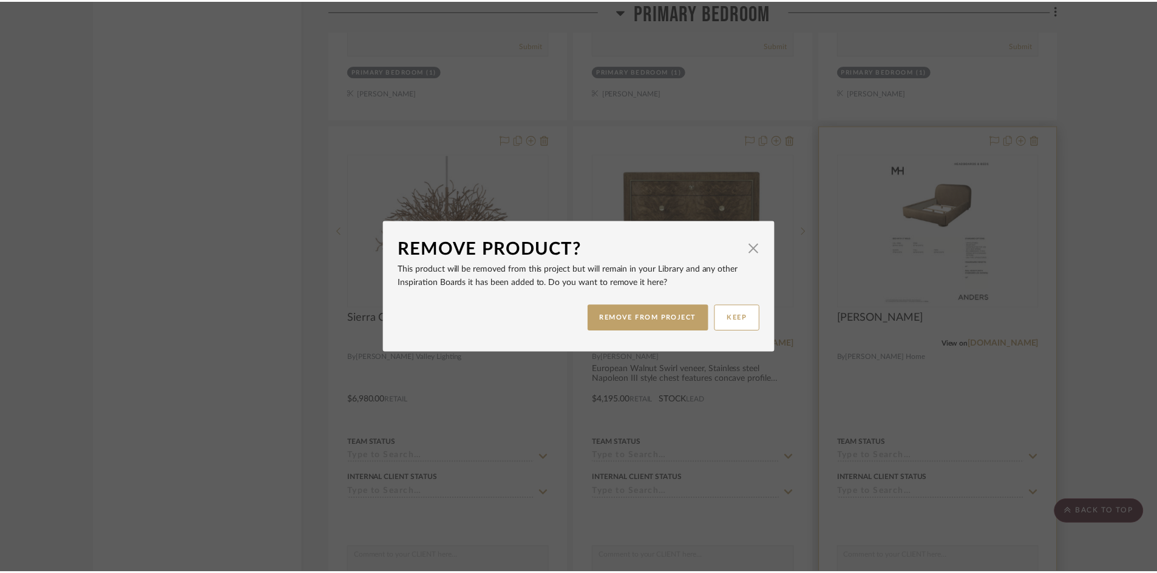
scroll to position [1821, 0]
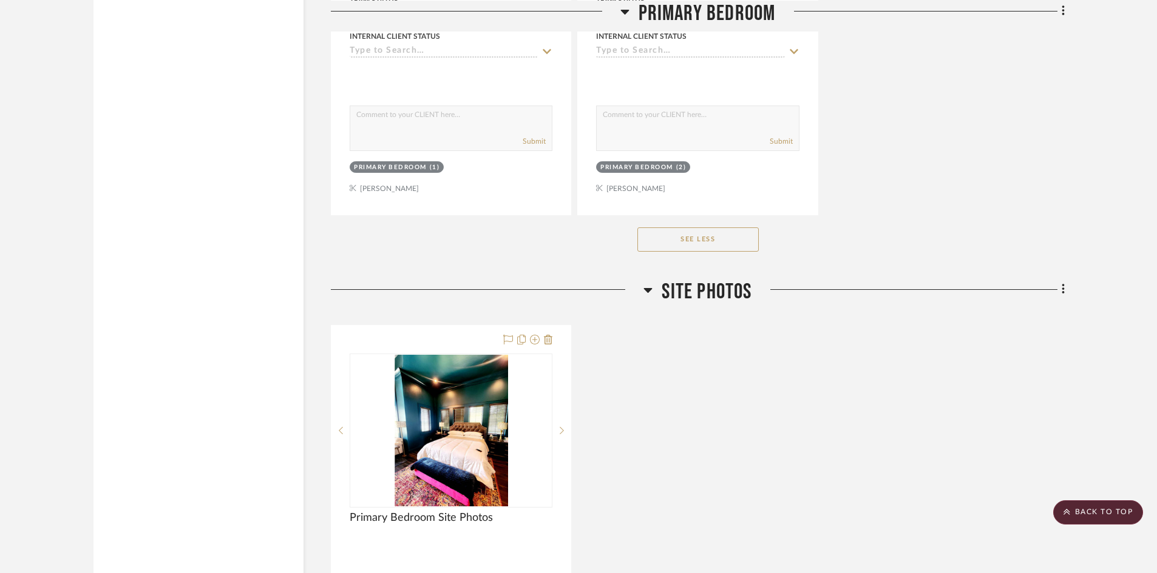
click at [737, 243] on button "See Less" at bounding box center [697, 240] width 121 height 24
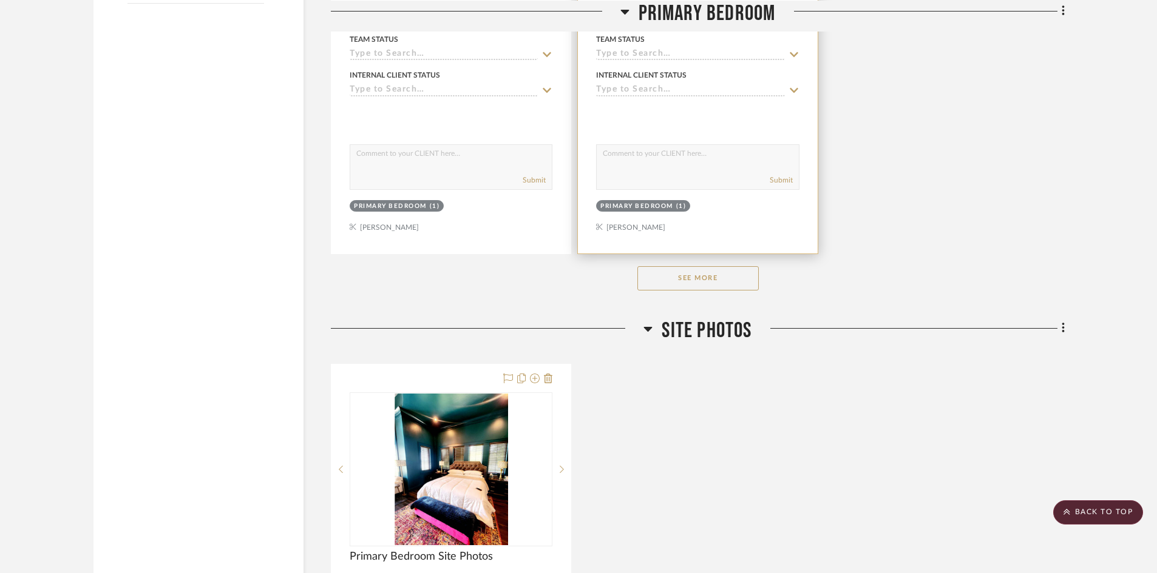
scroll to position [1664, 0]
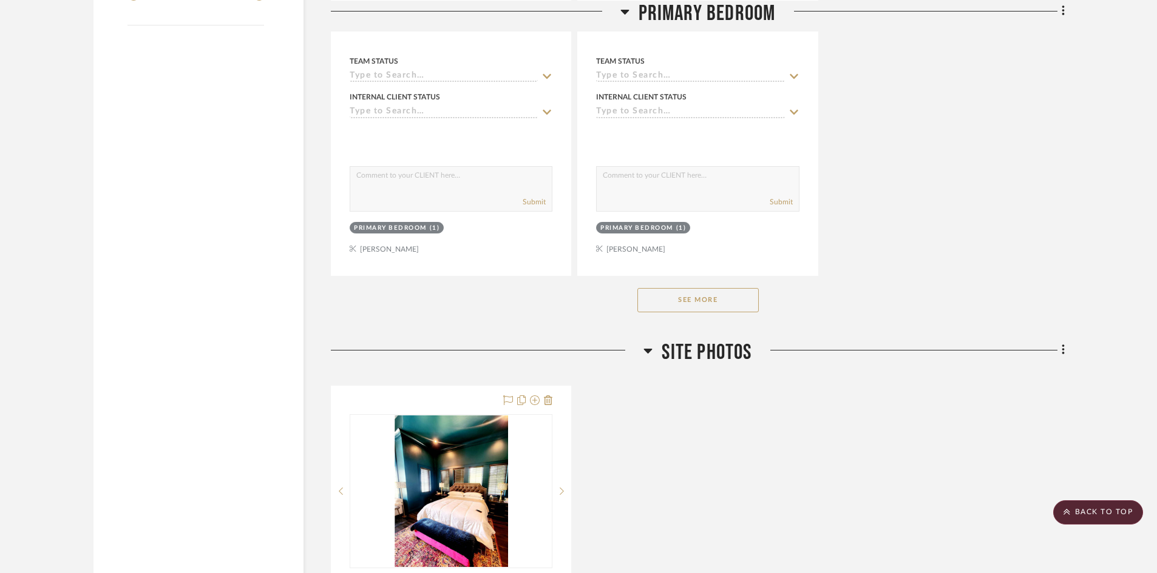
click at [726, 302] on button "See More" at bounding box center [697, 300] width 121 height 24
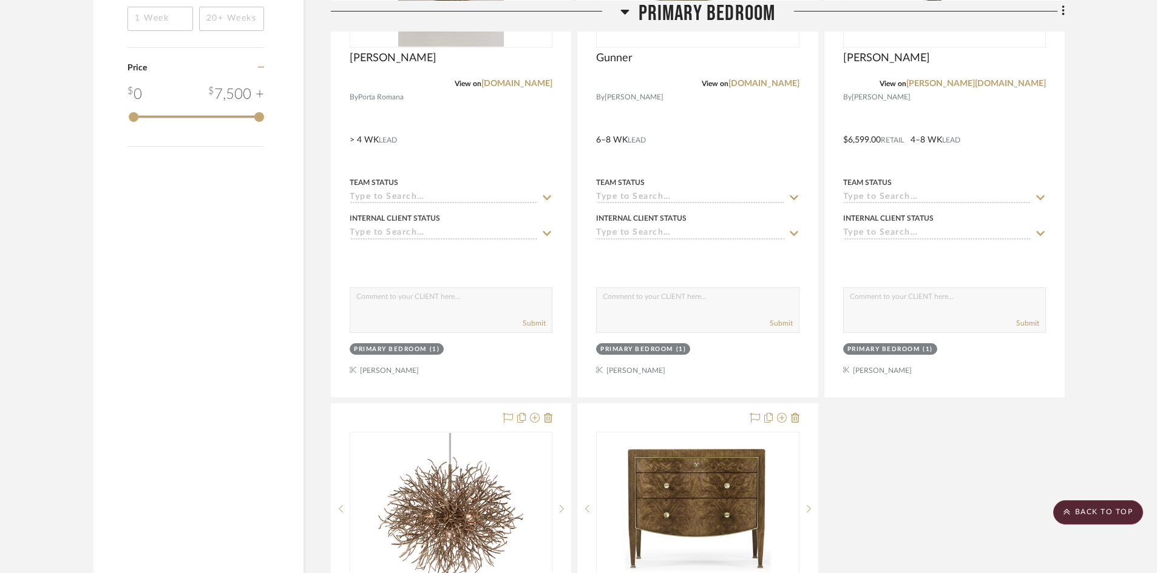
scroll to position [1361, 0]
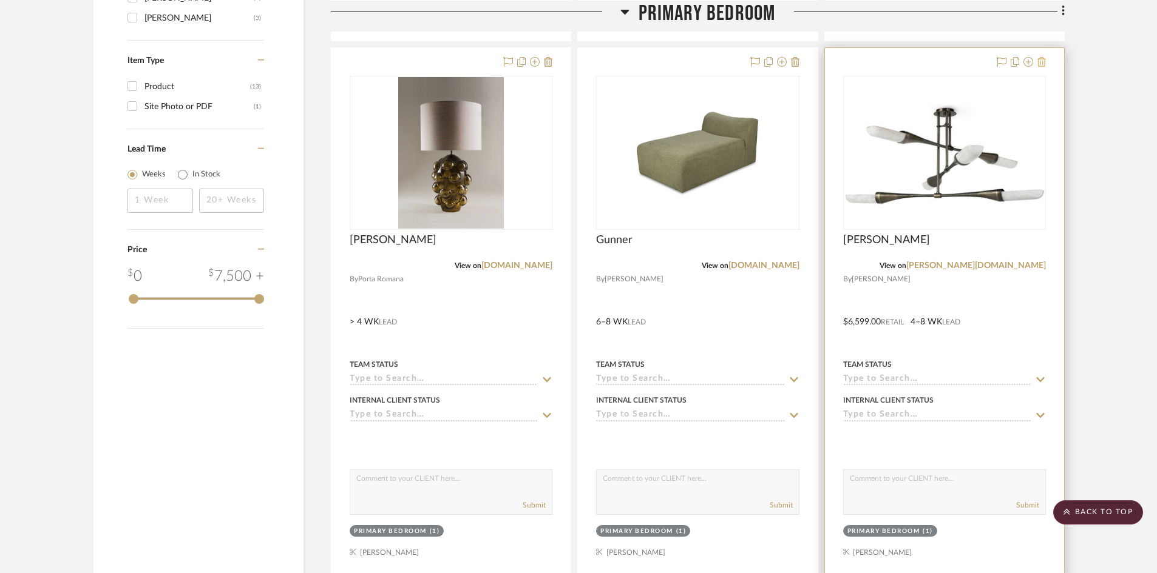
click at [1041, 59] on icon at bounding box center [1041, 62] width 8 height 10
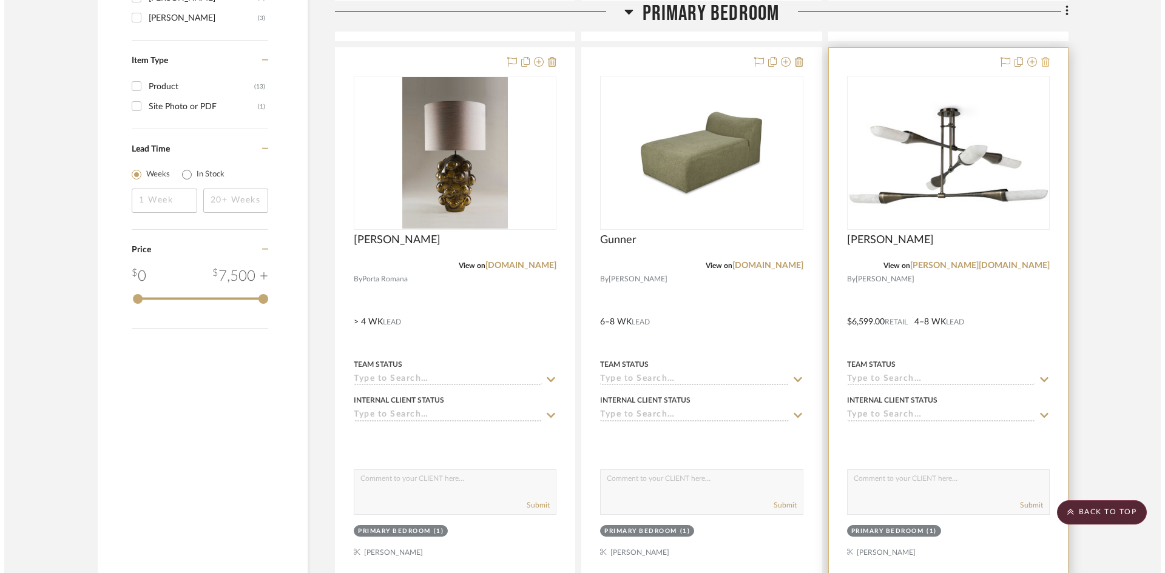
scroll to position [0, 0]
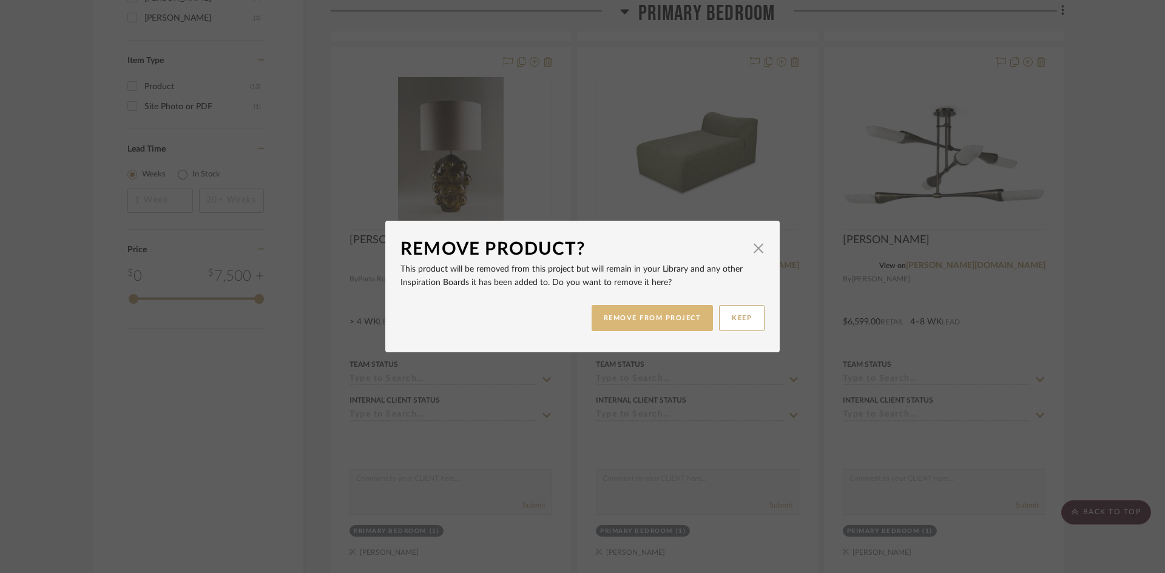
click at [640, 315] on button "REMOVE FROM PROJECT" at bounding box center [653, 318] width 122 height 26
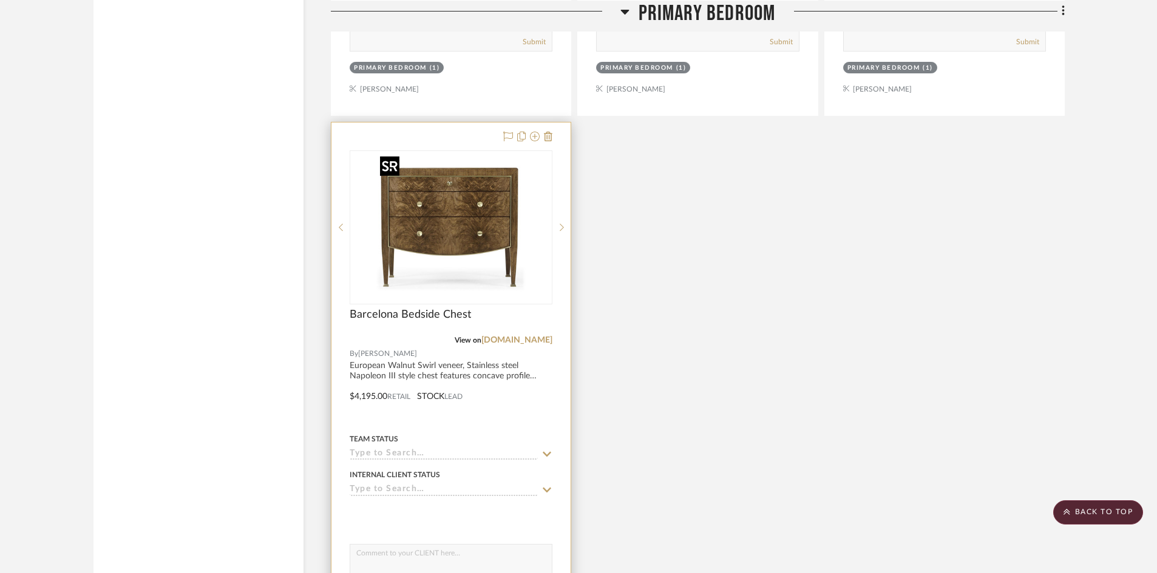
scroll to position [1846, 0]
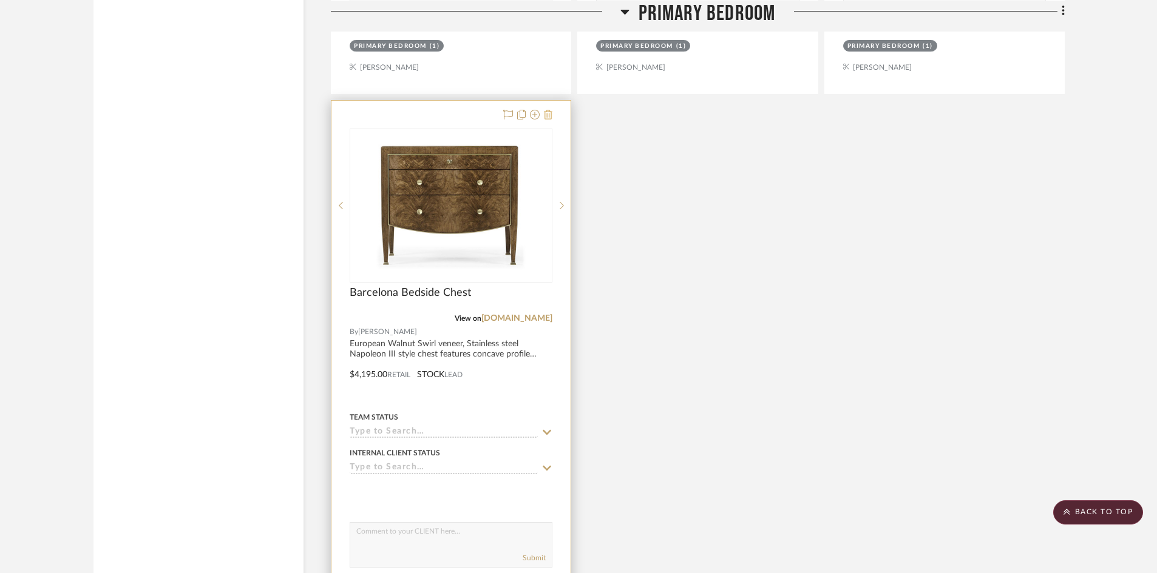
click at [547, 115] on icon at bounding box center [548, 115] width 8 height 10
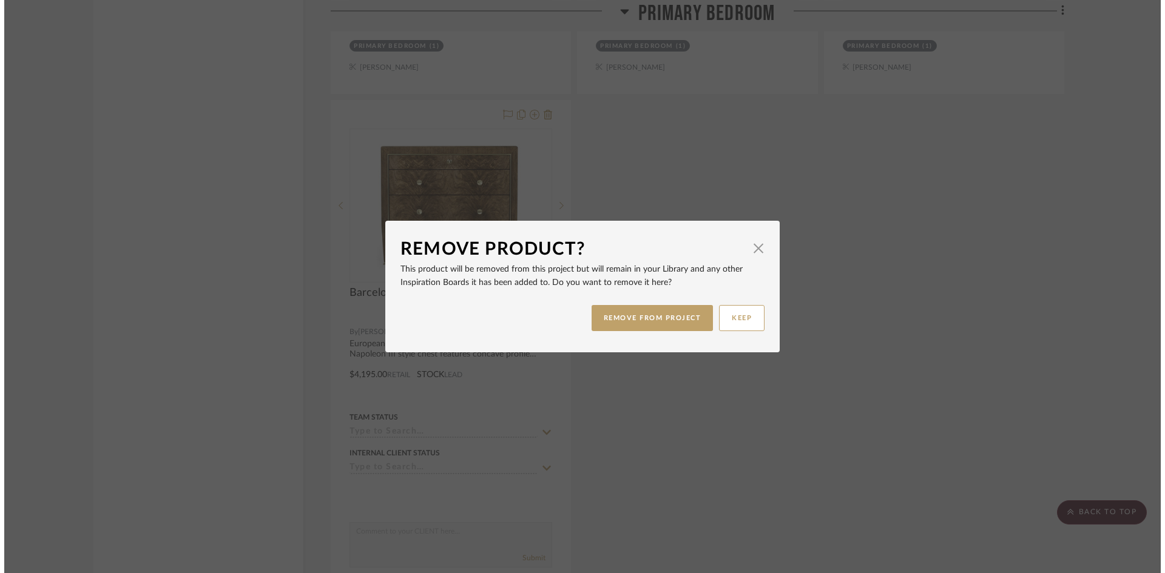
scroll to position [0, 0]
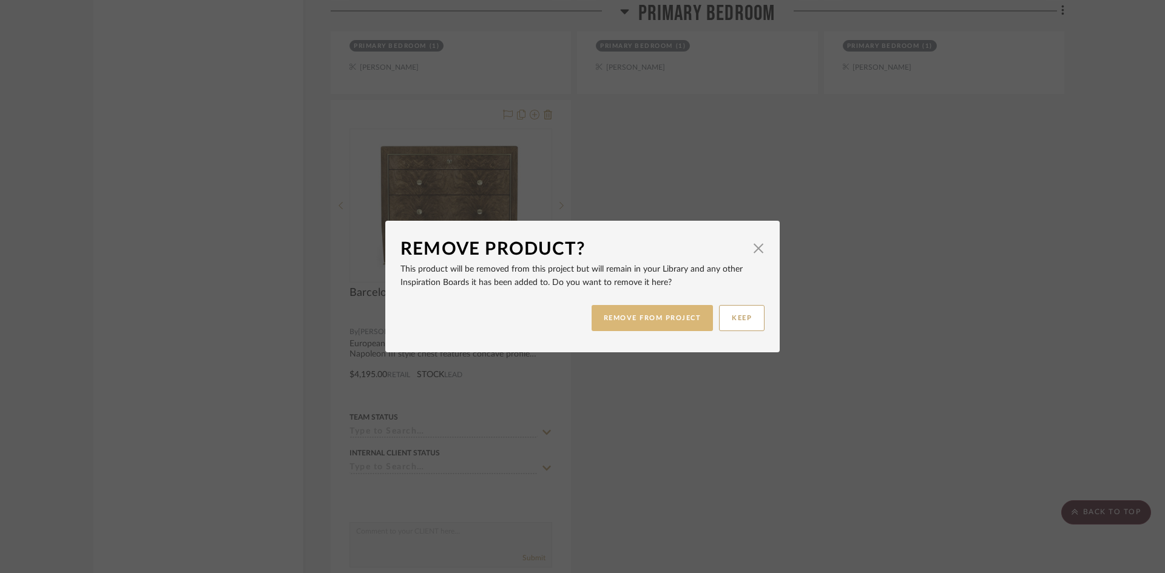
click at [669, 317] on button "REMOVE FROM PROJECT" at bounding box center [653, 318] width 122 height 26
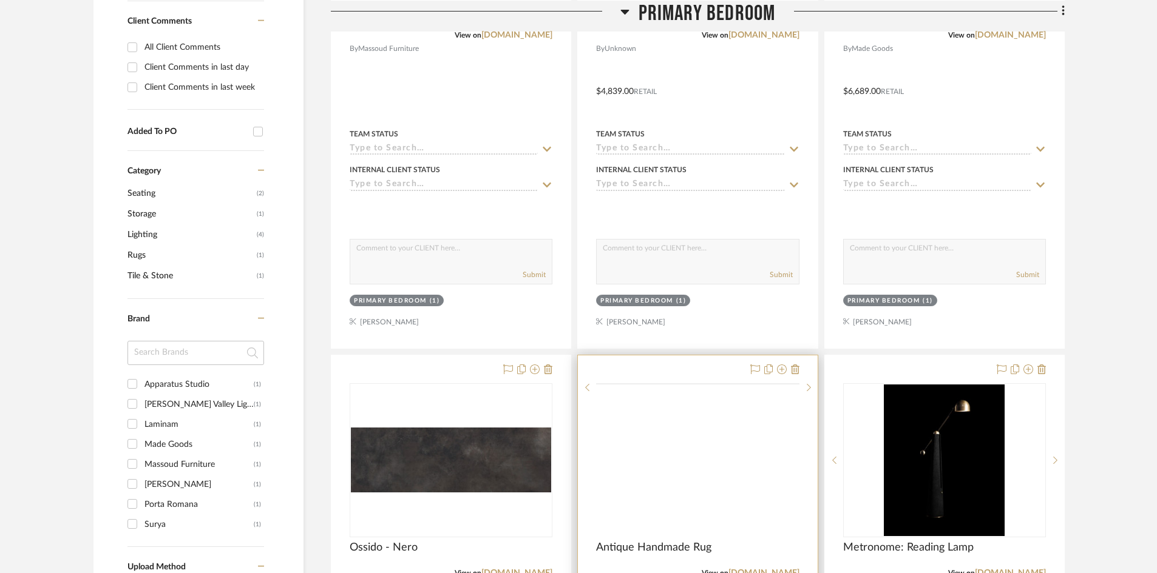
scroll to position [607, 0]
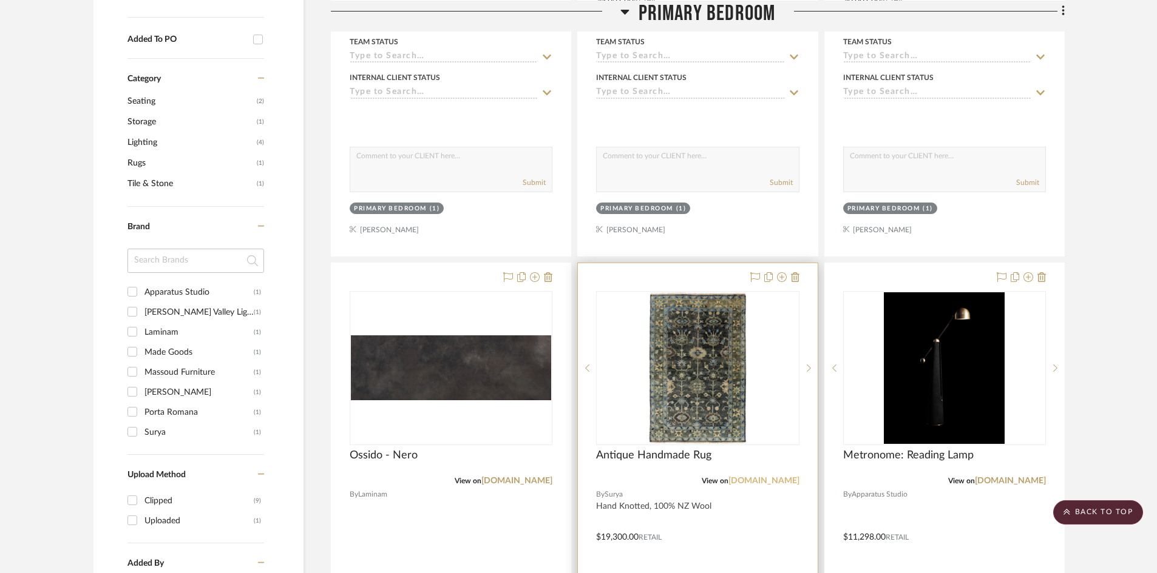
click at [787, 479] on link "[DOMAIN_NAME]" at bounding box center [763, 481] width 71 height 8
click at [740, 523] on div at bounding box center [697, 528] width 239 height 531
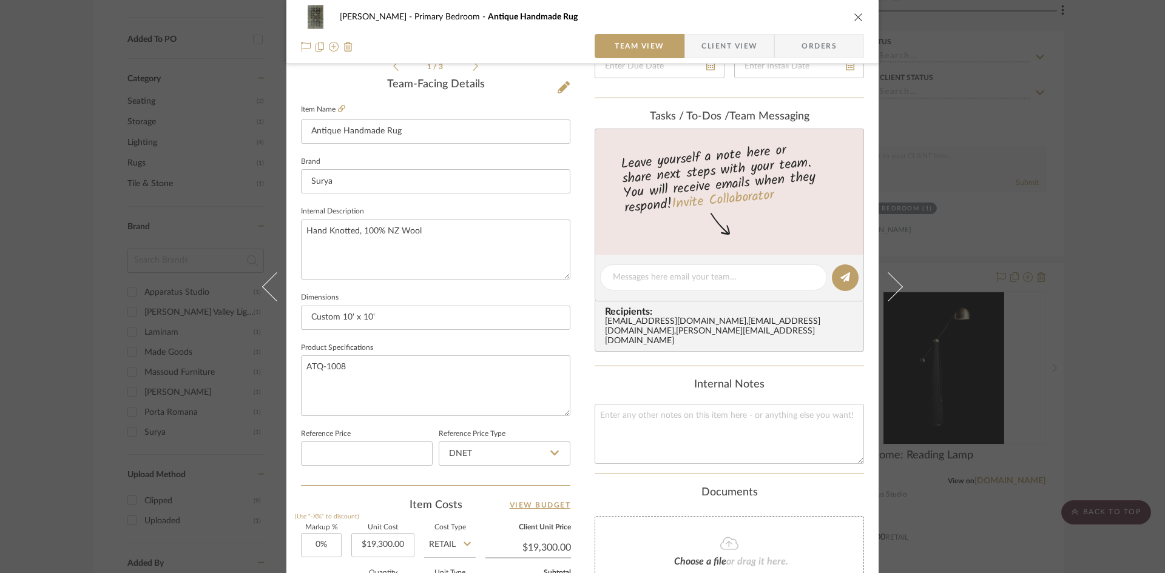
scroll to position [303, 0]
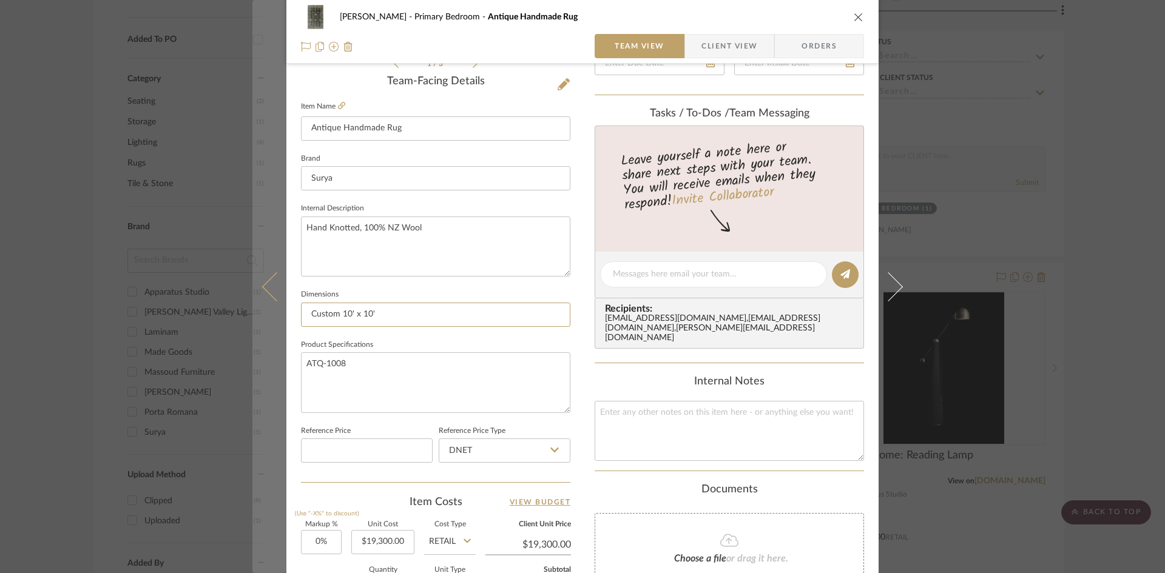
drag, startPoint x: 276, startPoint y: 319, endPoint x: 261, endPoint y: 320, distance: 14.6
click at [261, 320] on mat-dialog-content "[PERSON_NAME] Primary Bedroom Antique Handmade Rug Team View Client View Orders…" at bounding box center [582, 266] width 660 height 1121
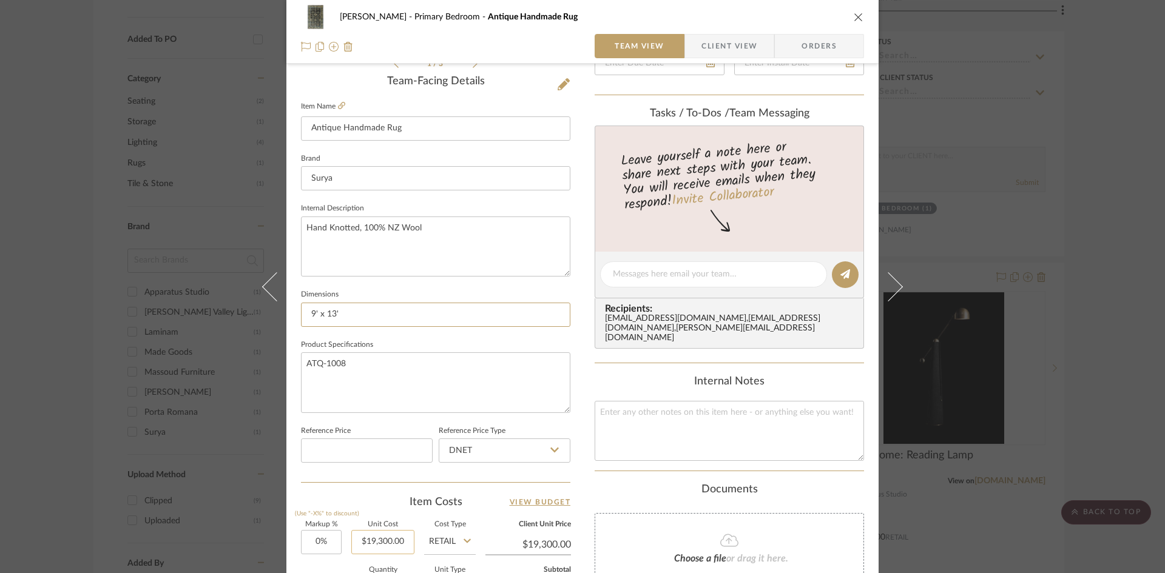
type input "9' x 13'"
type input "19300.00"
click at [595, 489] on div "Documents" at bounding box center [729, 490] width 269 height 13
type input "$0.00"
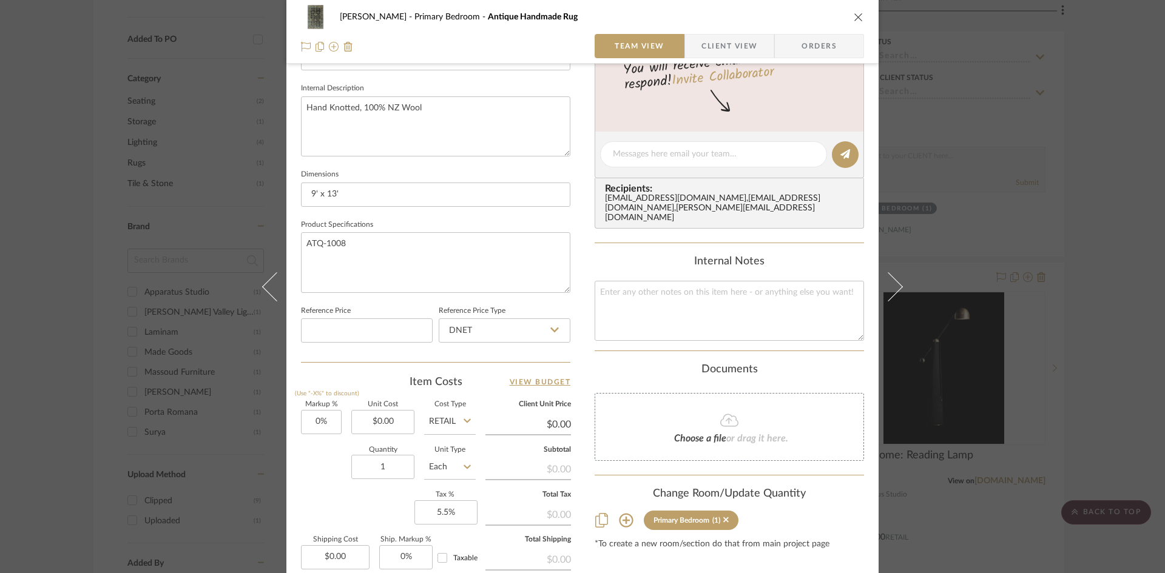
scroll to position [425, 0]
click at [372, 422] on input "0.00" at bounding box center [382, 421] width 63 height 24
type input "$13,209.00"
click at [305, 478] on div "Quantity 1 Unit Type Each" at bounding box center [388, 467] width 175 height 43
type input "$13,209.00"
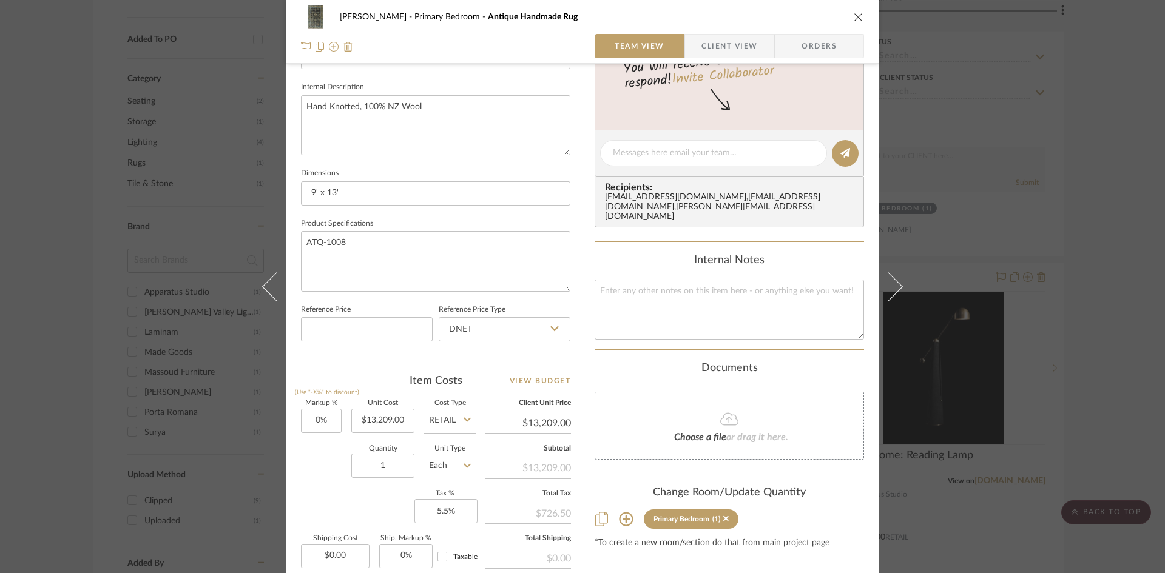
click at [308, 485] on div "Quantity 1 Unit Type Each" at bounding box center [388, 467] width 175 height 43
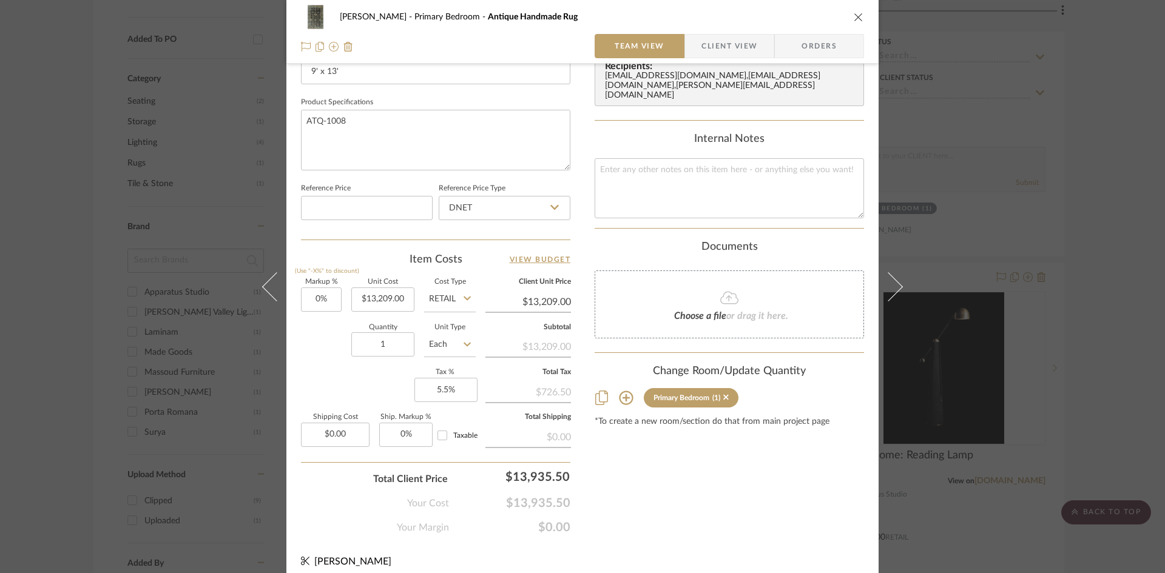
click at [742, 519] on div "Content here copies to Client View - confirm visibility there. Show in Client D…" at bounding box center [729, 35] width 269 height 999
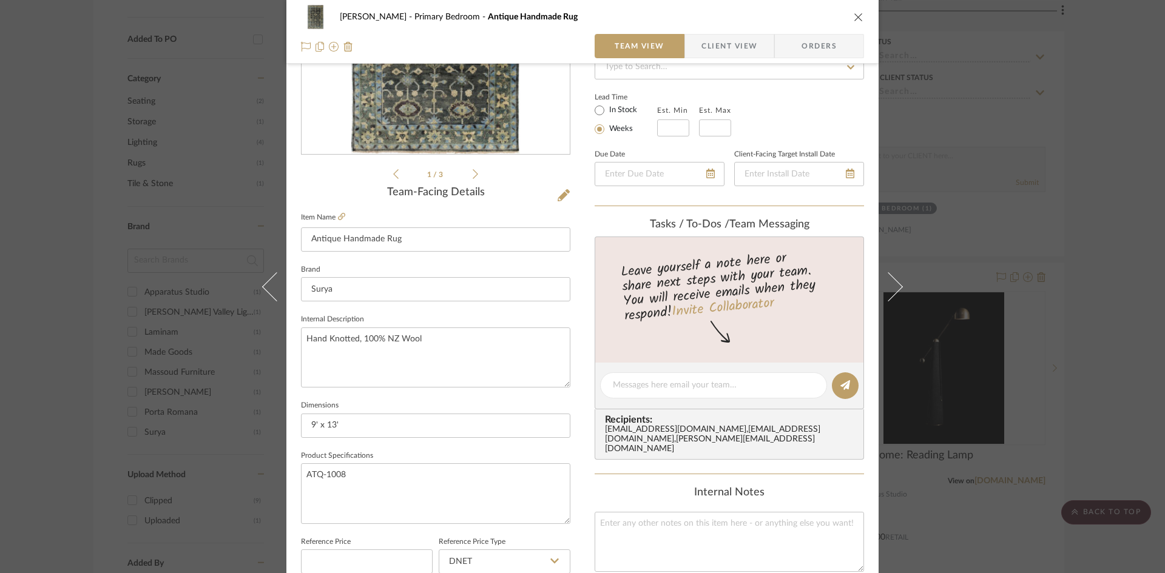
scroll to position [0, 0]
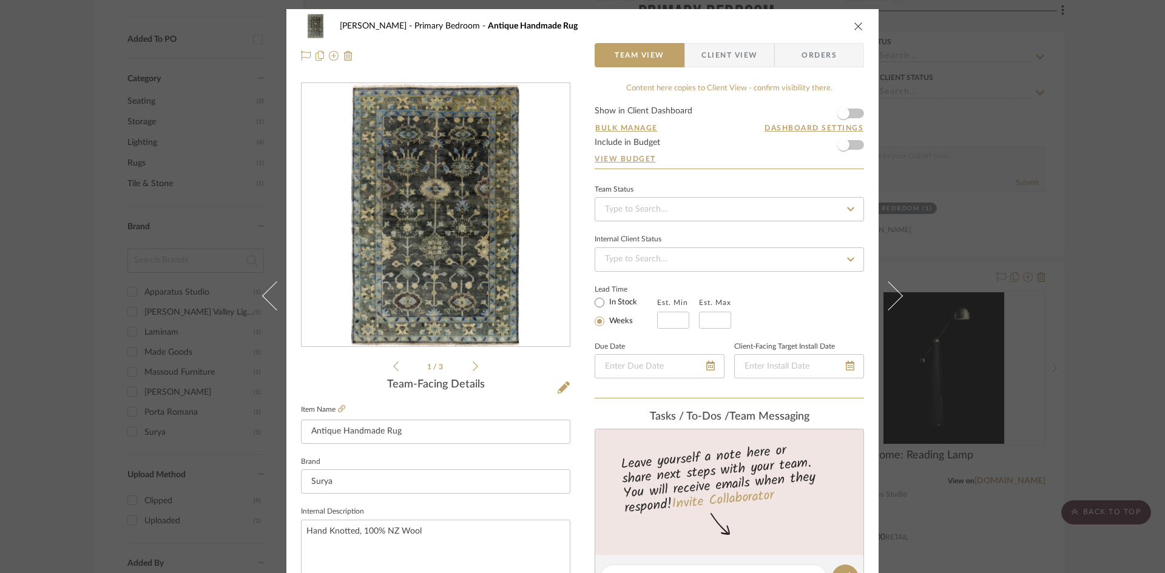
click at [855, 25] on icon "close" at bounding box center [859, 26] width 10 height 10
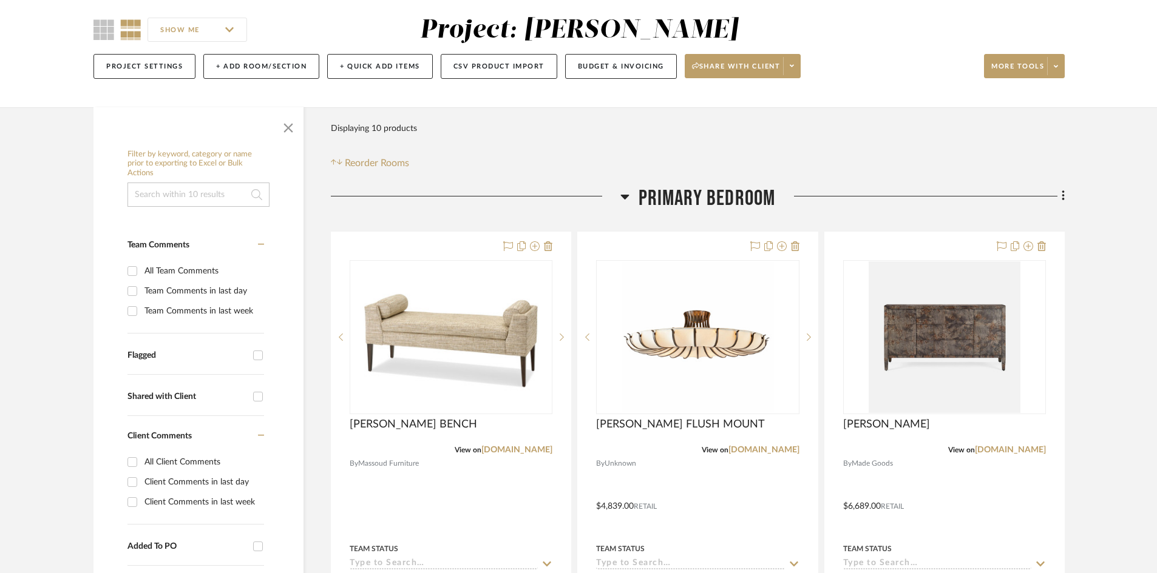
scroll to position [121, 0]
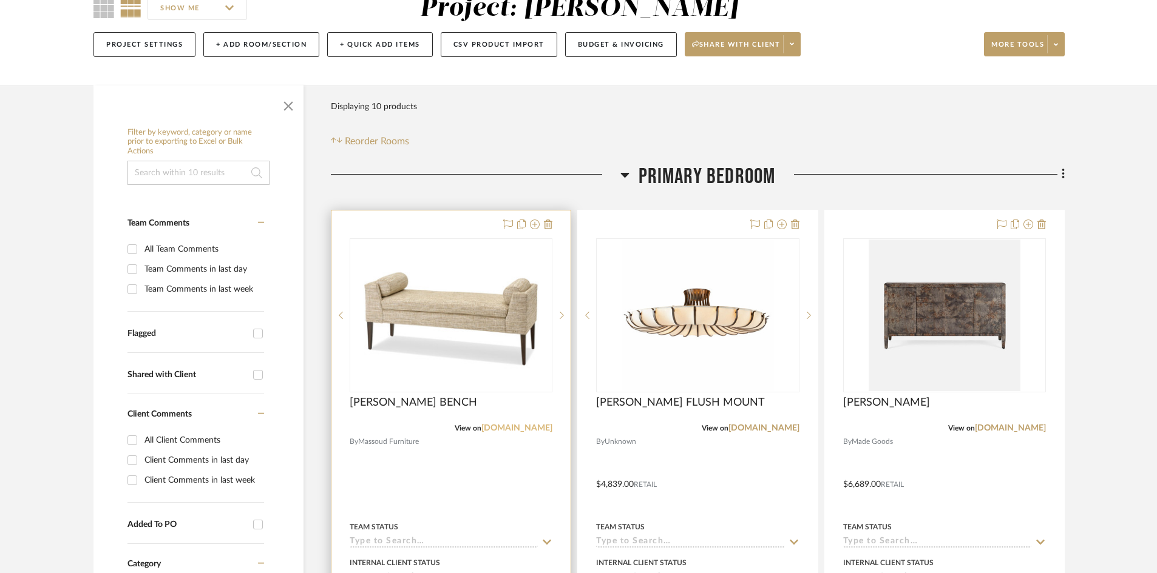
click at [515, 431] on link "[DOMAIN_NAME]" at bounding box center [516, 428] width 71 height 8
